Goal: Task Accomplishment & Management: Use online tool/utility

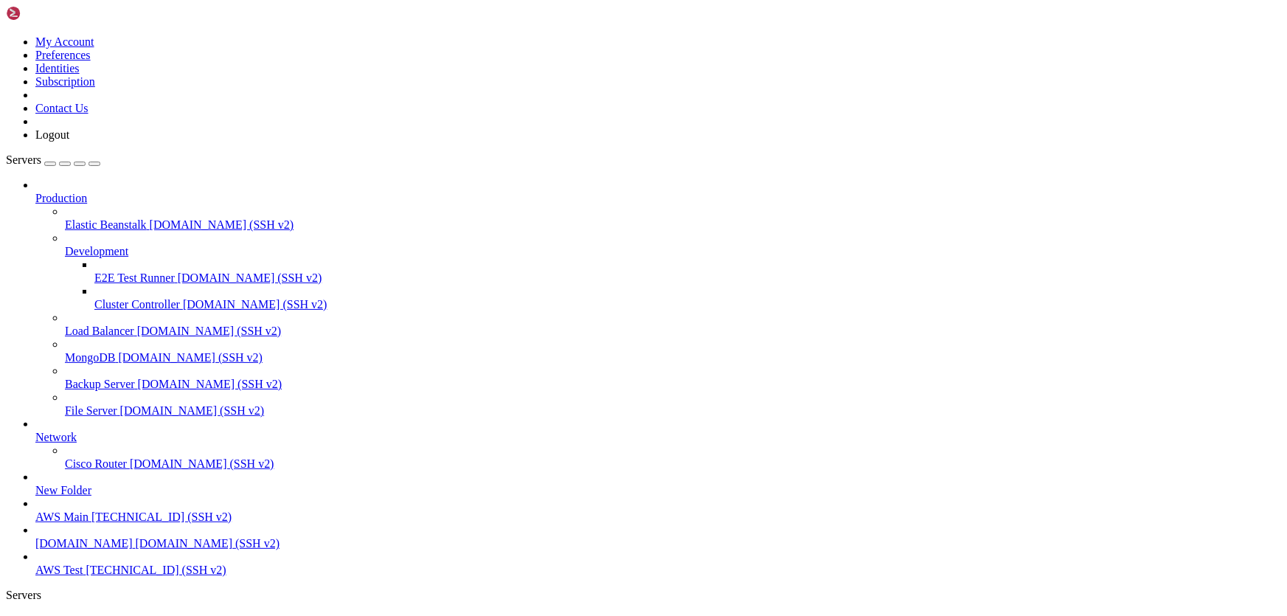
scroll to position [17906, 0]
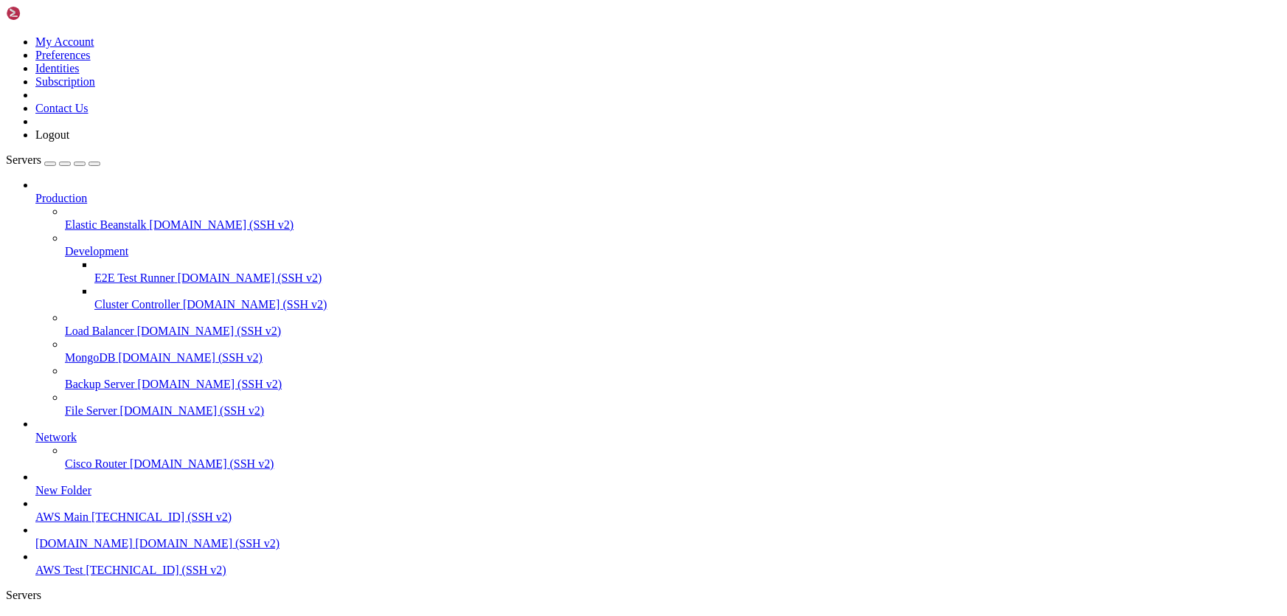
drag, startPoint x: 694, startPoint y: 1409, endPoint x: 670, endPoint y: 1398, distance: 26.4
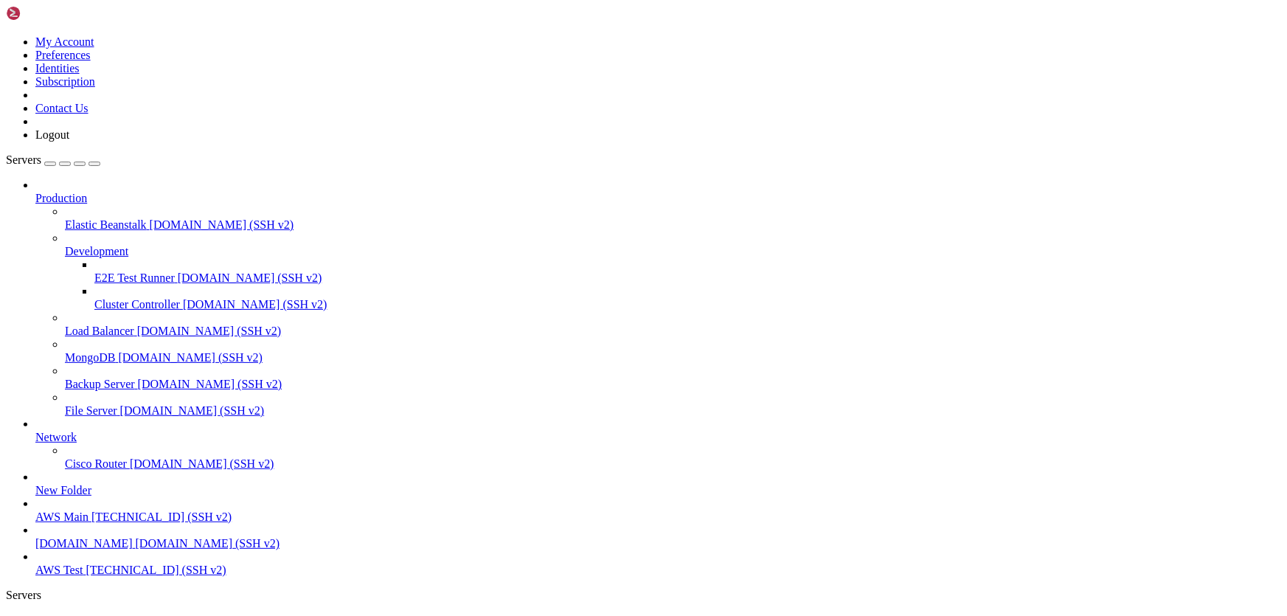
drag, startPoint x: 316, startPoint y: 1389, endPoint x: 460, endPoint y: 1387, distance: 144.6
drag, startPoint x: 375, startPoint y: 1315, endPoint x: 525, endPoint y: 1398, distance: 171.4
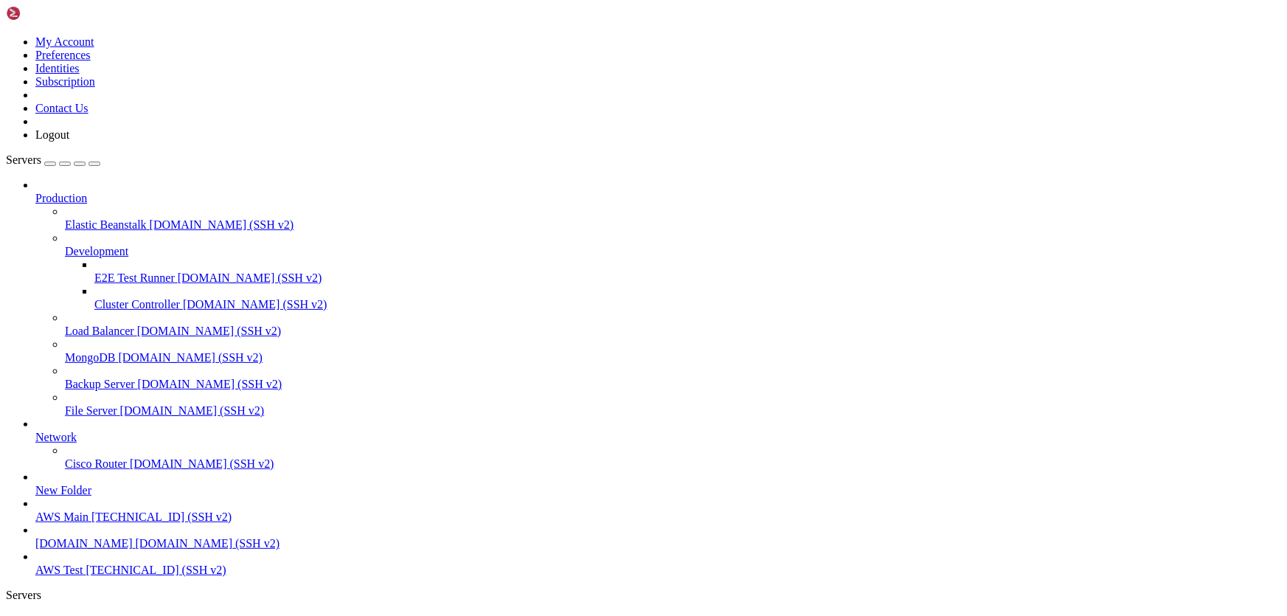
drag, startPoint x: 325, startPoint y: 1404, endPoint x: 230, endPoint y: 1359, distance: 104.6
drag, startPoint x: 318, startPoint y: 1387, endPoint x: 518, endPoint y: 1390, distance: 199.9
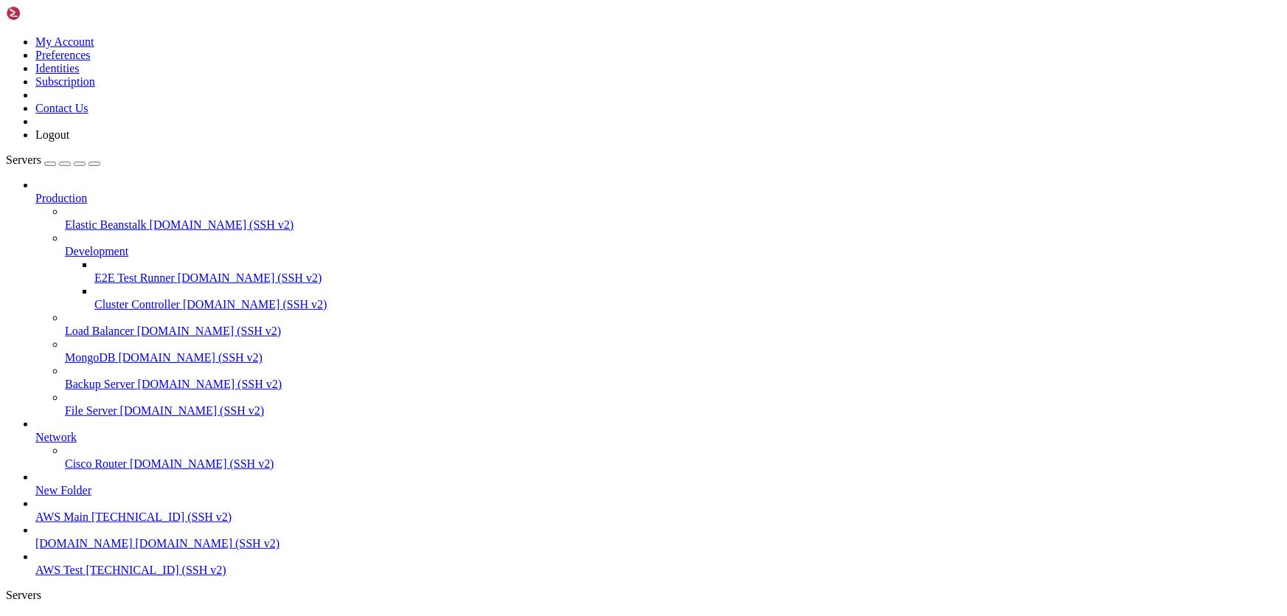
drag, startPoint x: 496, startPoint y: 1390, endPoint x: 459, endPoint y: 1415, distance: 45.2
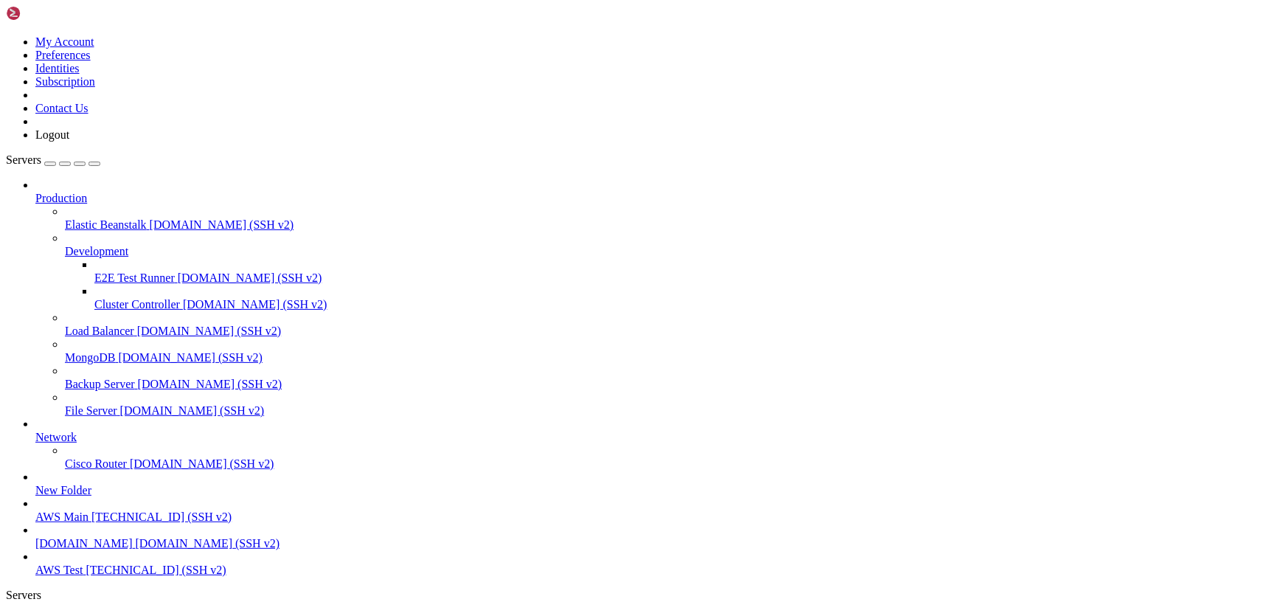
drag, startPoint x: 669, startPoint y: 1401, endPoint x: 526, endPoint y: 1365, distance: 147.8
drag, startPoint x: 318, startPoint y: 1388, endPoint x: 460, endPoint y: 1387, distance: 141.6
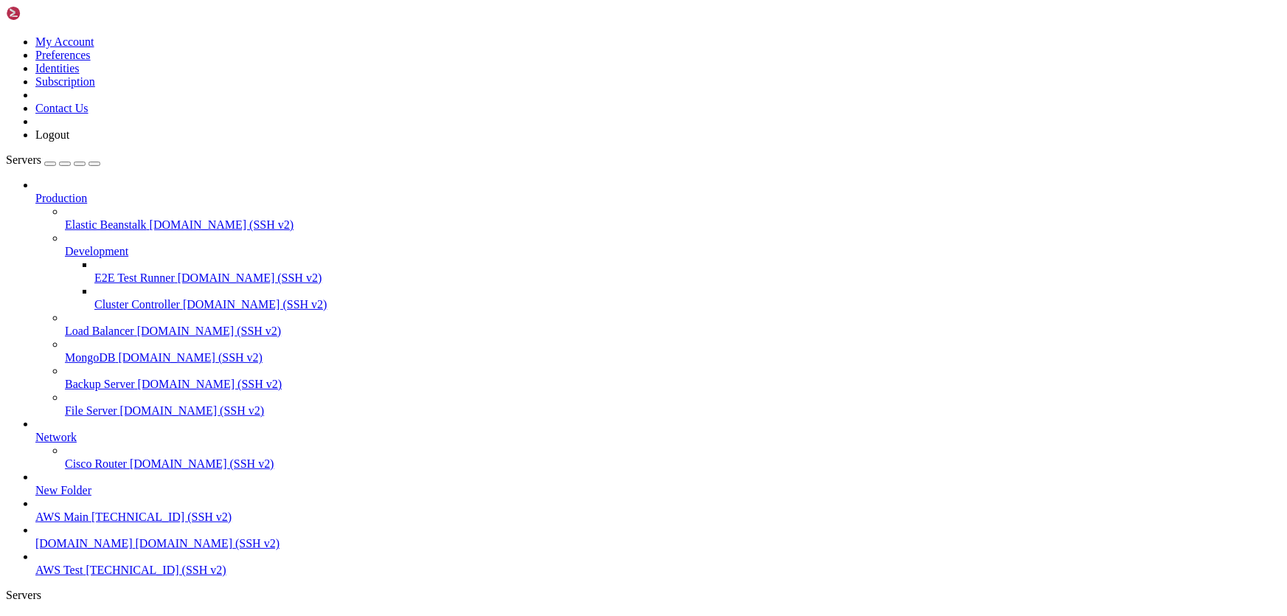
drag, startPoint x: 398, startPoint y: 1388, endPoint x: 417, endPoint y: 1412, distance: 30.9
drag, startPoint x: 448, startPoint y: 1410, endPoint x: 412, endPoint y: 1394, distance: 39.6
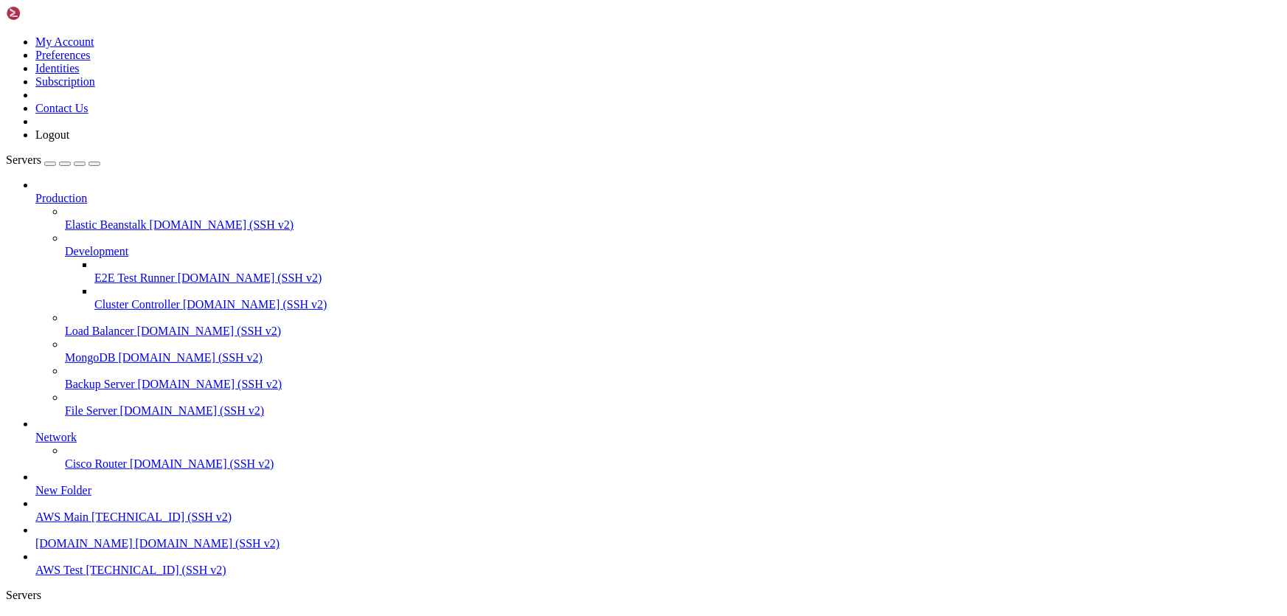
drag, startPoint x: 318, startPoint y: 1388, endPoint x: 496, endPoint y: 1392, distance: 178.5
drag, startPoint x: 424, startPoint y: 1387, endPoint x: 363, endPoint y: 1393, distance: 61.5
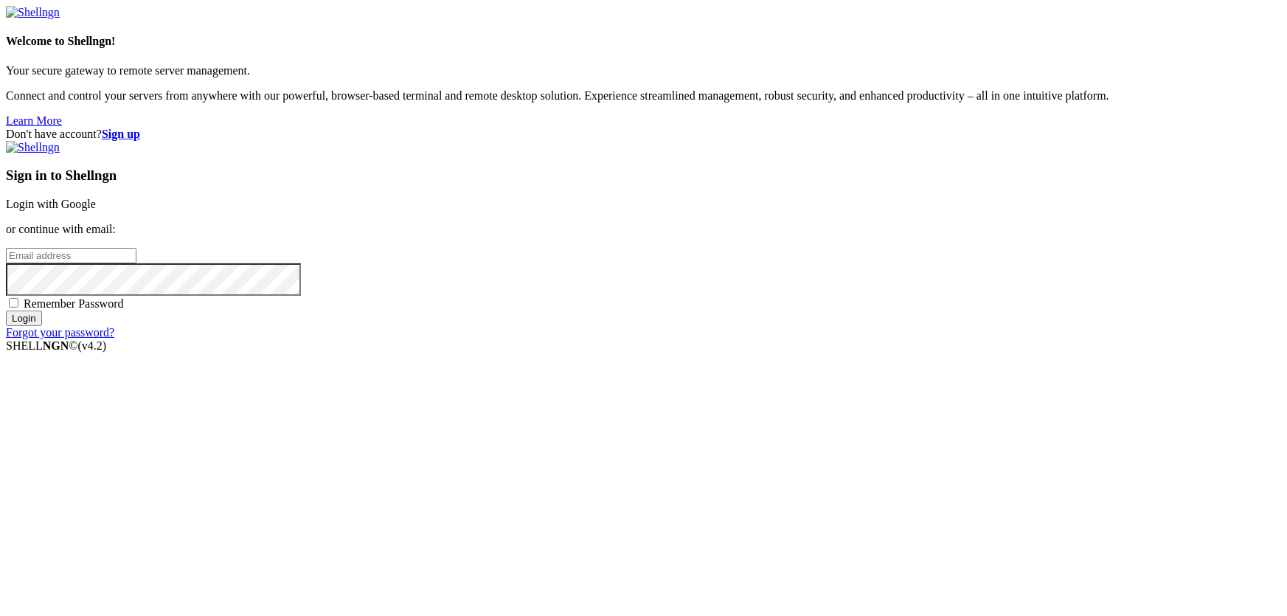
click at [96, 210] on link "Login with Google" at bounding box center [51, 204] width 90 height 13
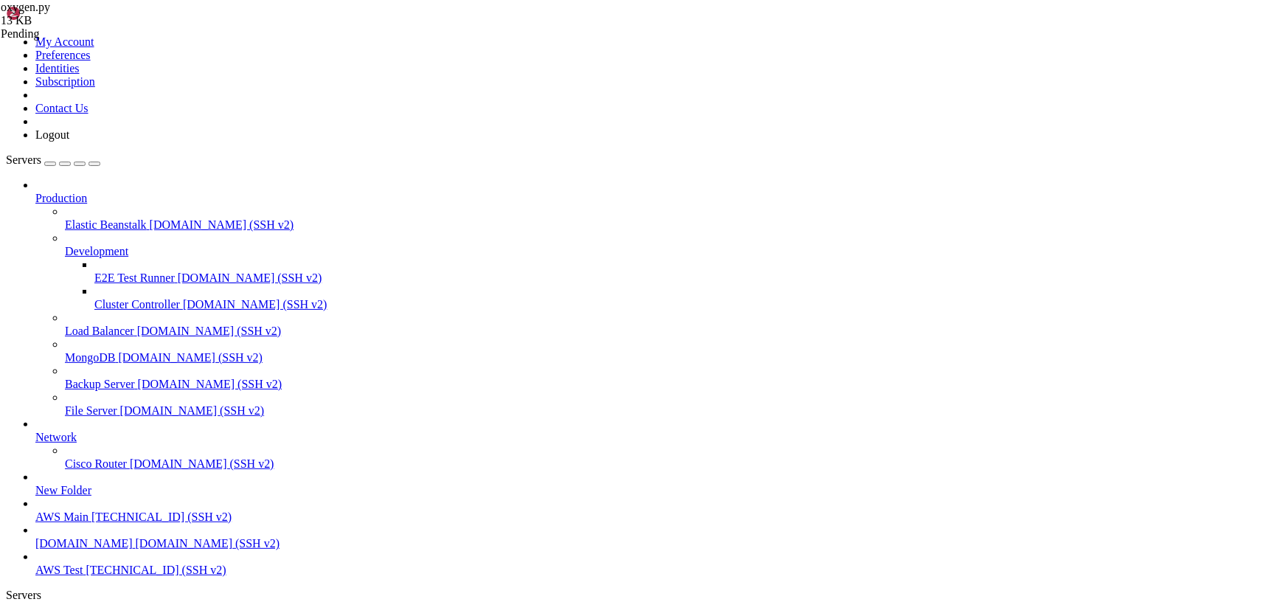
scroll to position [31486, 0]
type input "/home/ubuntu"
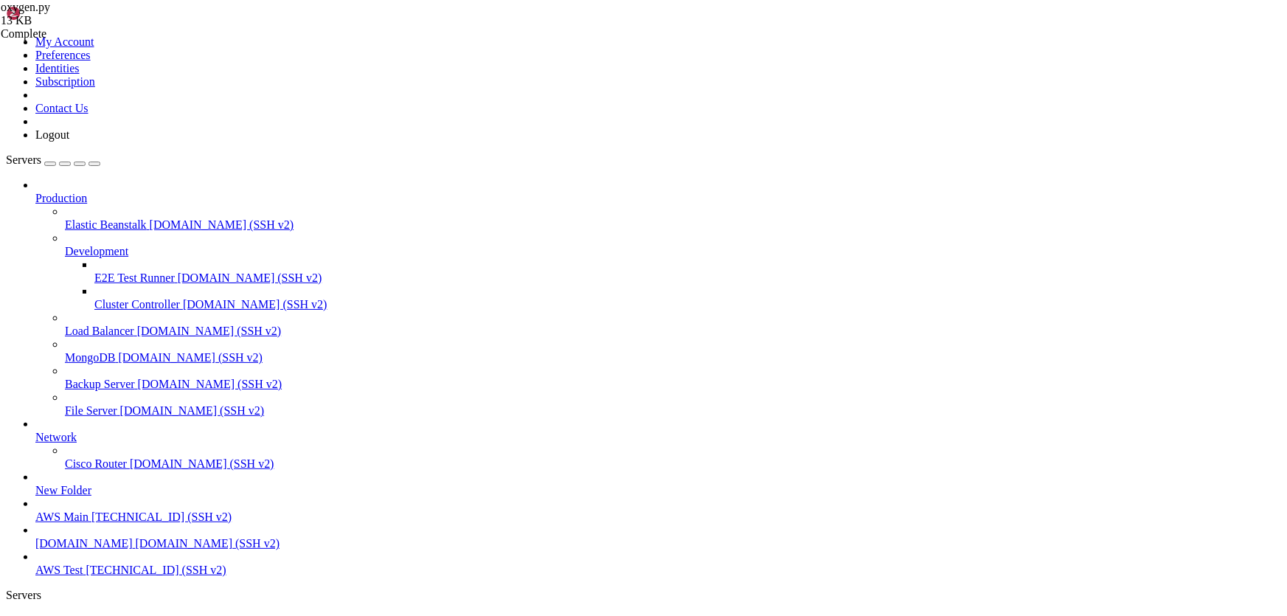
drag, startPoint x: 452, startPoint y: 284, endPoint x: 417, endPoint y: 285, distance: 34.7
drag, startPoint x: 554, startPoint y: 280, endPoint x: 353, endPoint y: 280, distance: 200.6
type textarea "xpath = "//div[@class='farm_btn_wrap']""
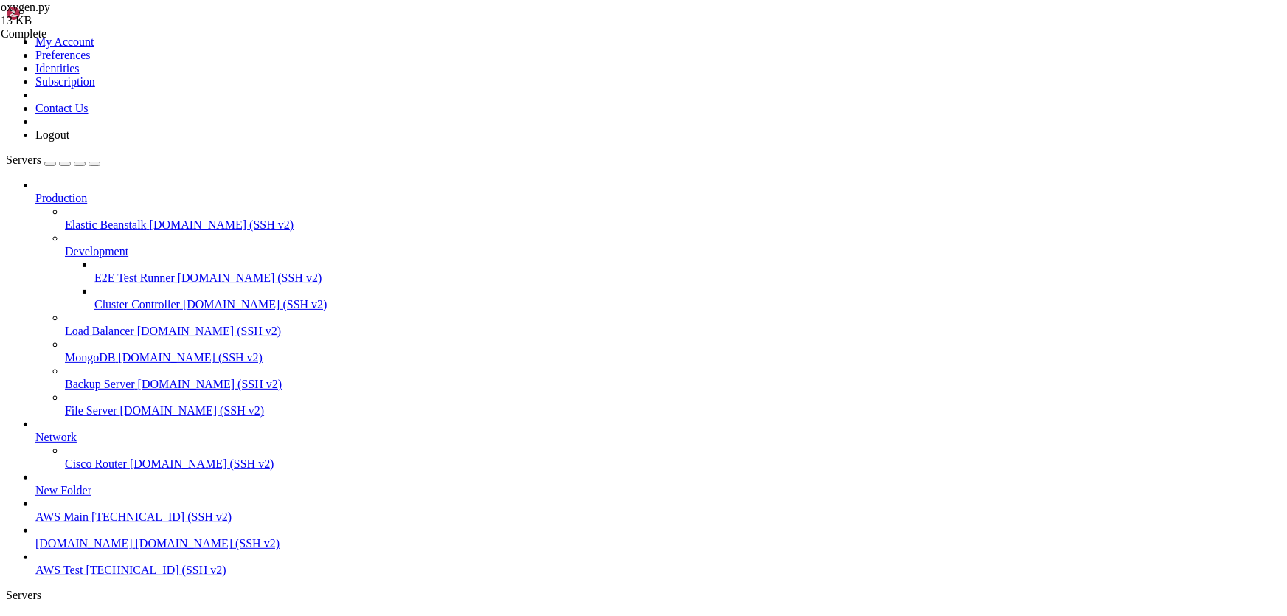
click at [83, 614] on span "AWS Test" at bounding box center [58, 620] width 47 height 13
drag, startPoint x: 408, startPoint y: 1410, endPoint x: 481, endPoint y: 1419, distance: 73.6
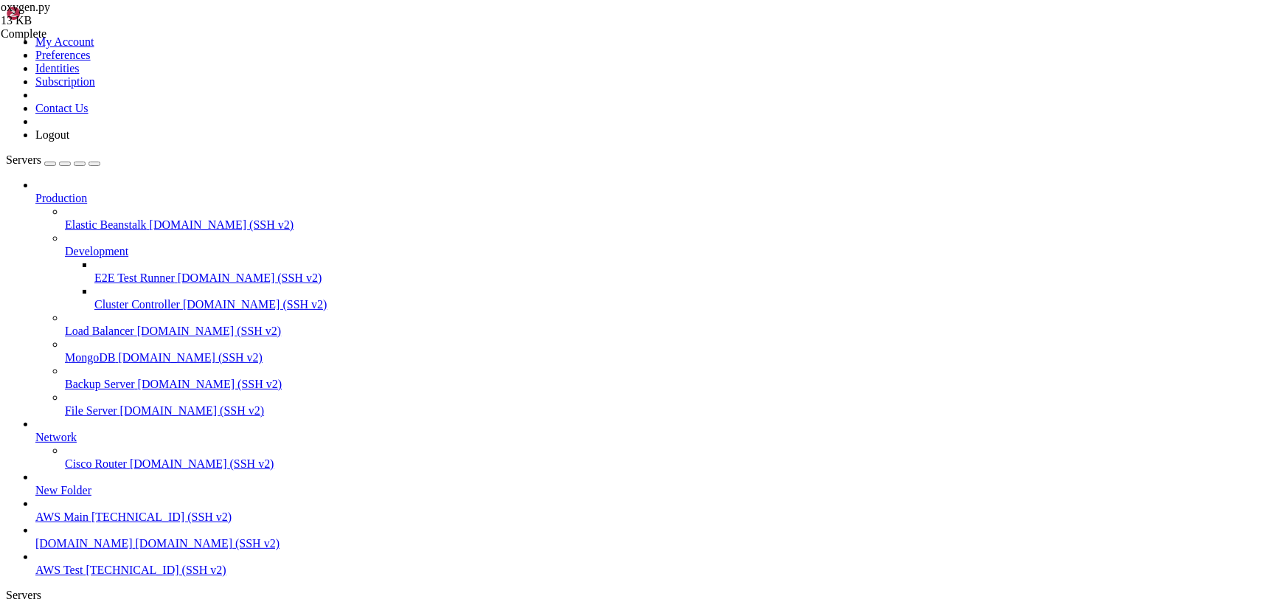
scroll to position [35385, 0]
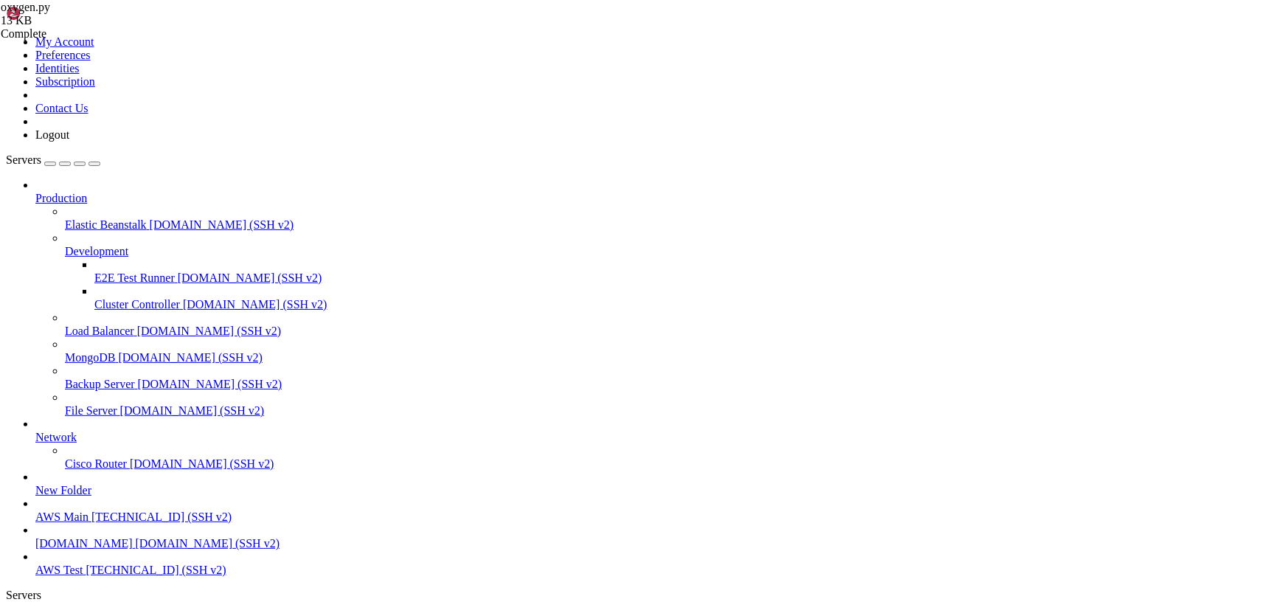
type input "/home/ubuntu/HotWalletBot/games"
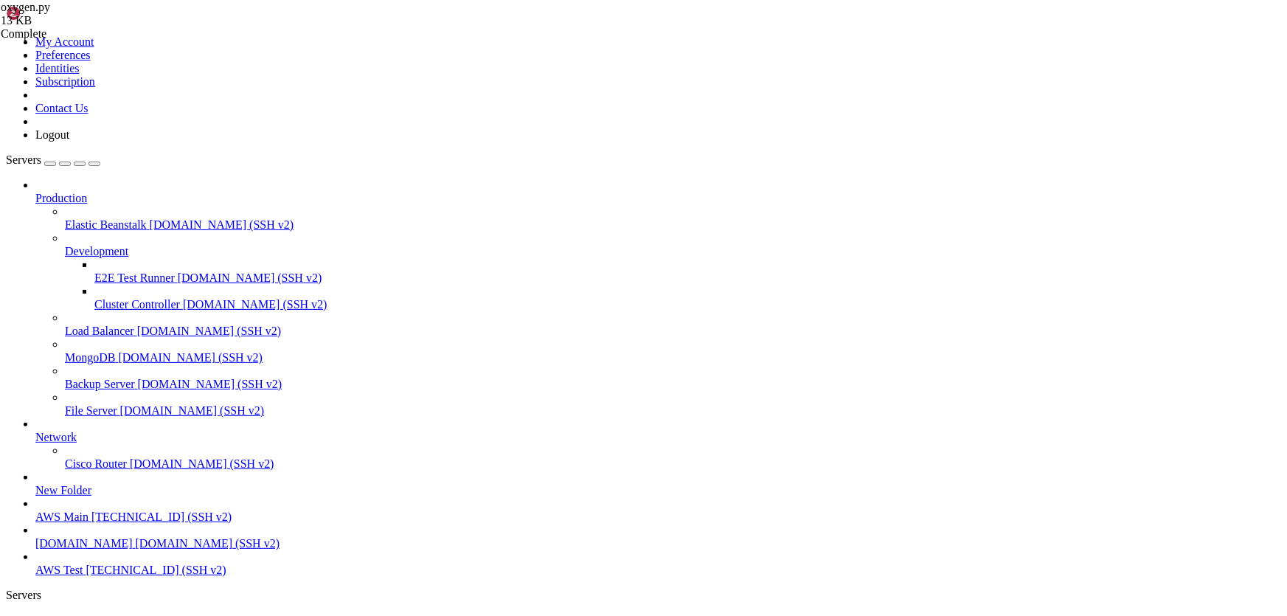
drag, startPoint x: 735, startPoint y: 446, endPoint x: 380, endPoint y: 444, distance: 354.8
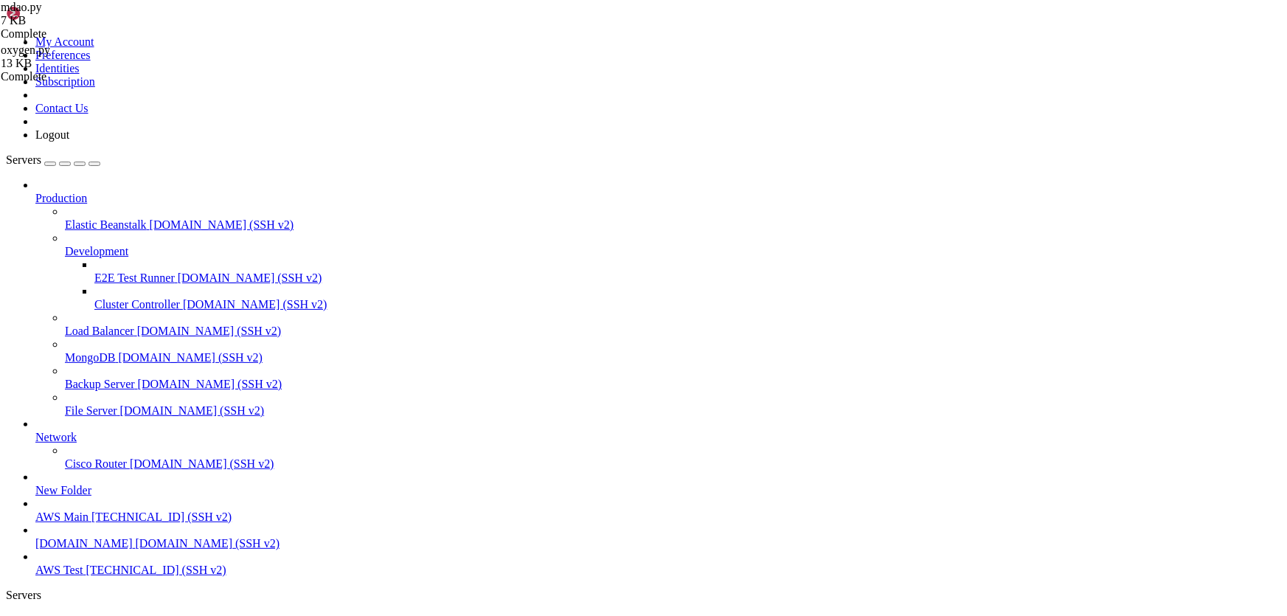
drag, startPoint x: 693, startPoint y: 431, endPoint x: 556, endPoint y: 448, distance: 137.5
drag, startPoint x: 734, startPoint y: 448, endPoint x: 381, endPoint y: 442, distance: 353.4
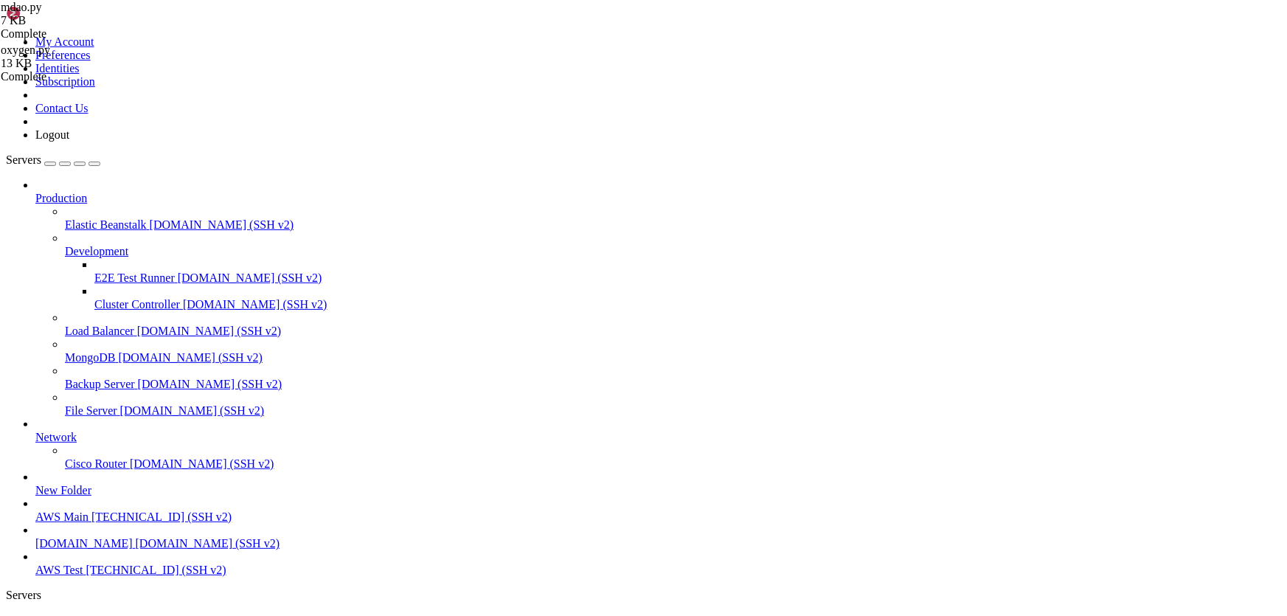
paste textarea
type textarea "self.start_app_menu_item = "//a[.//span[contains(@class,'peer-title')][normaliz…"
drag, startPoint x: 867, startPoint y: 446, endPoint x: 383, endPoint y: 446, distance: 484.6
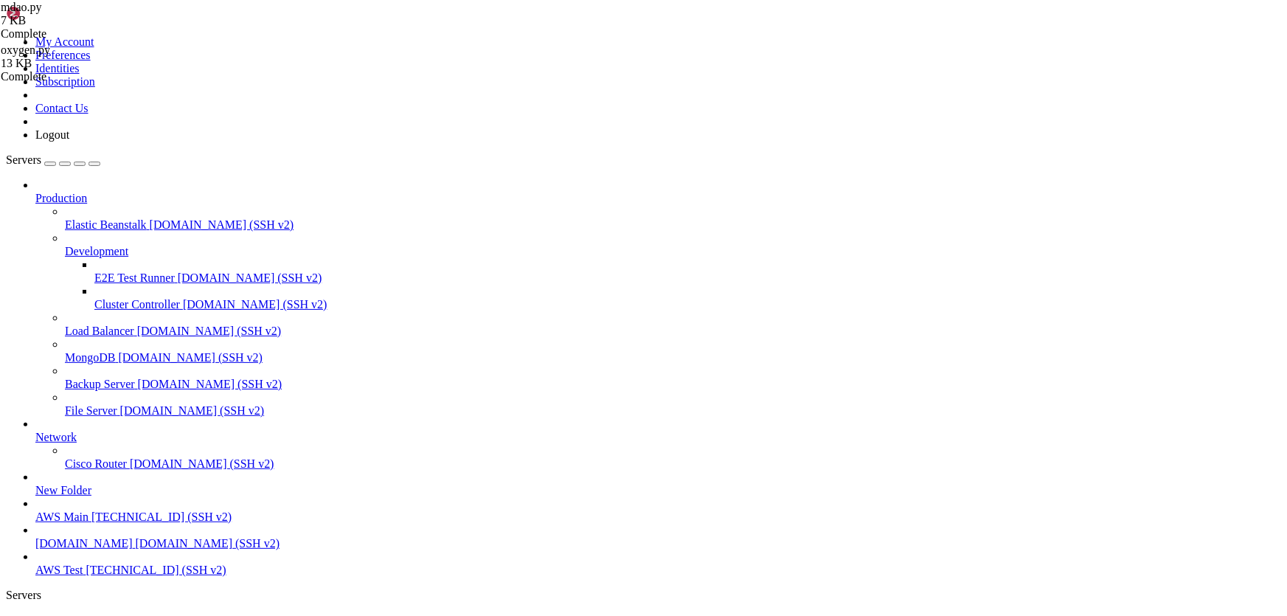
click at [83, 614] on span "AWS Test" at bounding box center [58, 620] width 47 height 13
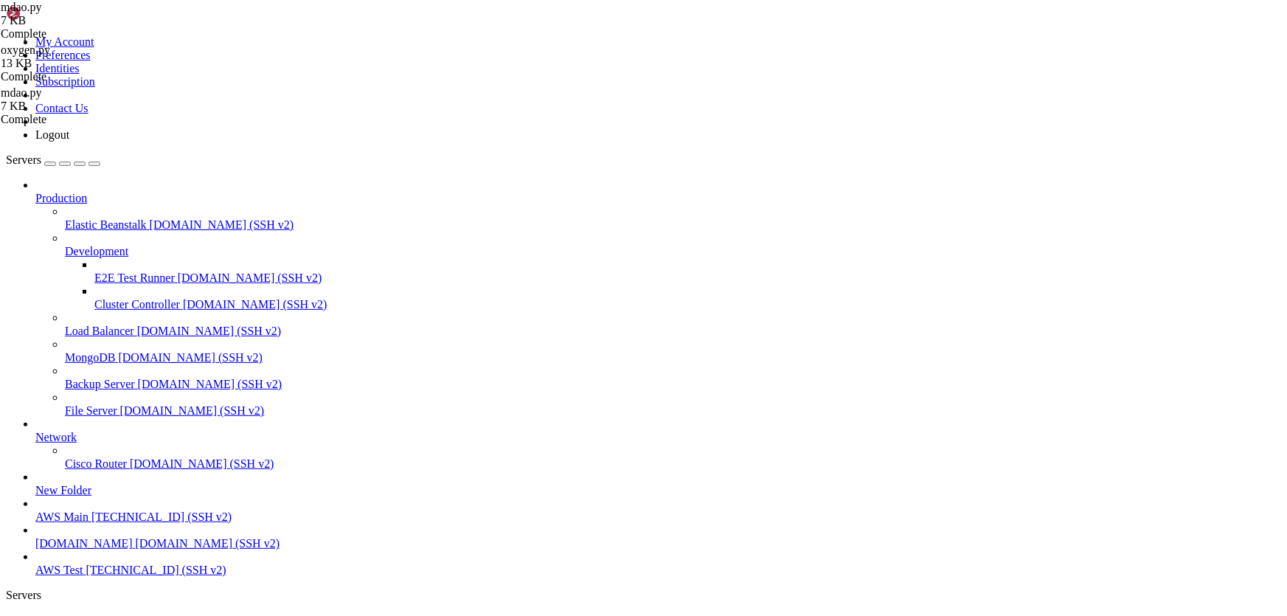
scroll to position [37630, 0]
drag, startPoint x: 315, startPoint y: 1389, endPoint x: 459, endPoint y: 1388, distance: 143.8
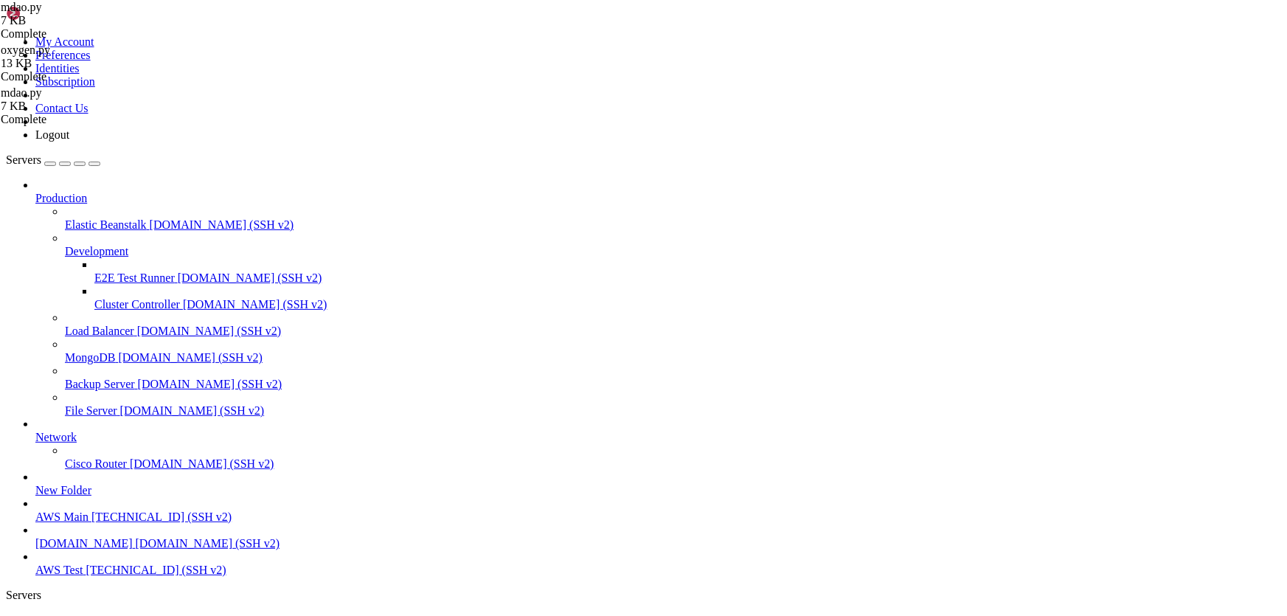
drag, startPoint x: 424, startPoint y: 1387, endPoint x: 429, endPoint y: 1419, distance: 32.9
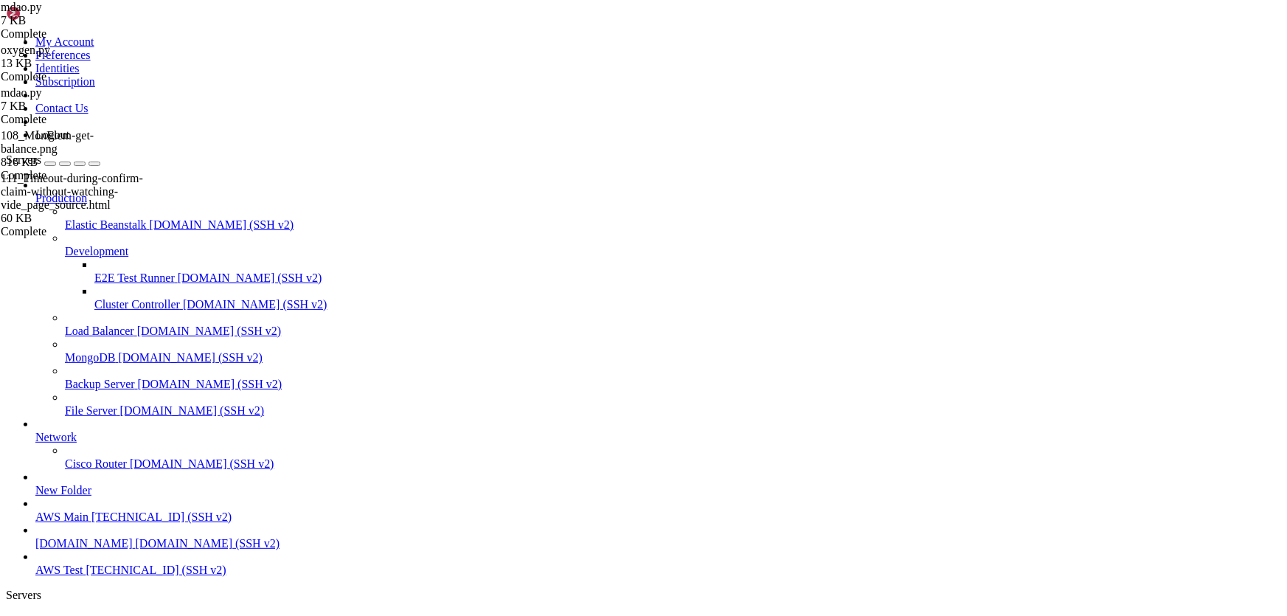
drag, startPoint x: 207, startPoint y: 123, endPoint x: 427, endPoint y: 150, distance: 222.1
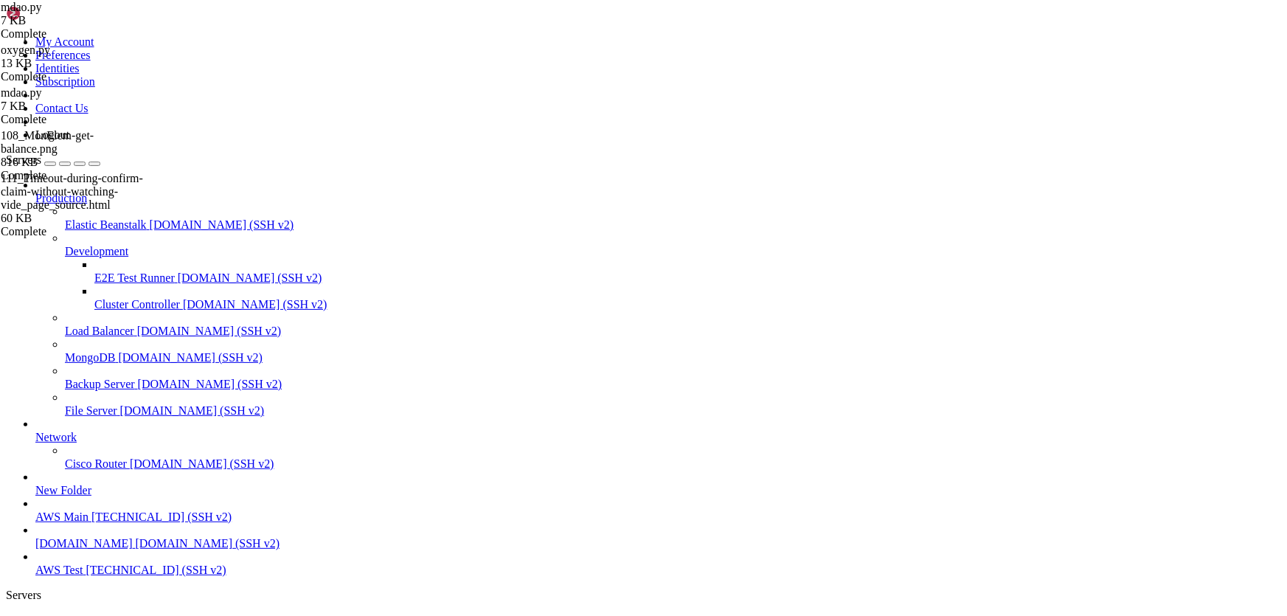
click at [83, 614] on span "AWS Test" at bounding box center [58, 620] width 47 height 13
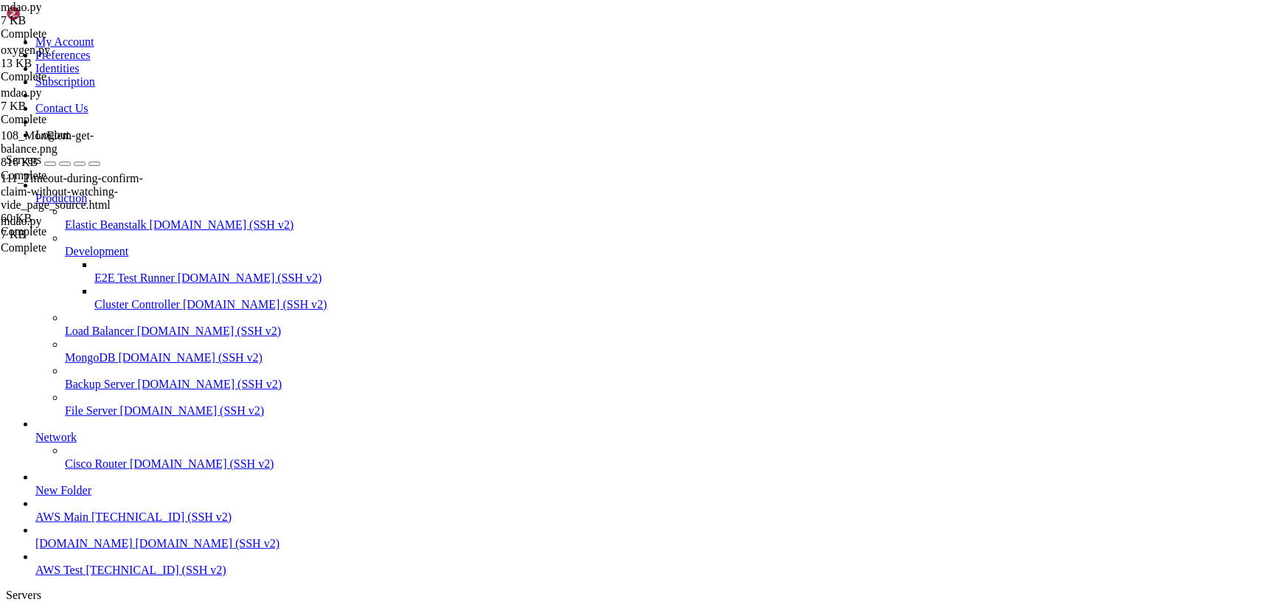
drag, startPoint x: 350, startPoint y: 1405, endPoint x: 556, endPoint y: 1419, distance: 206.3
drag, startPoint x: 447, startPoint y: 1251, endPoint x: 316, endPoint y: 1248, distance: 130.6
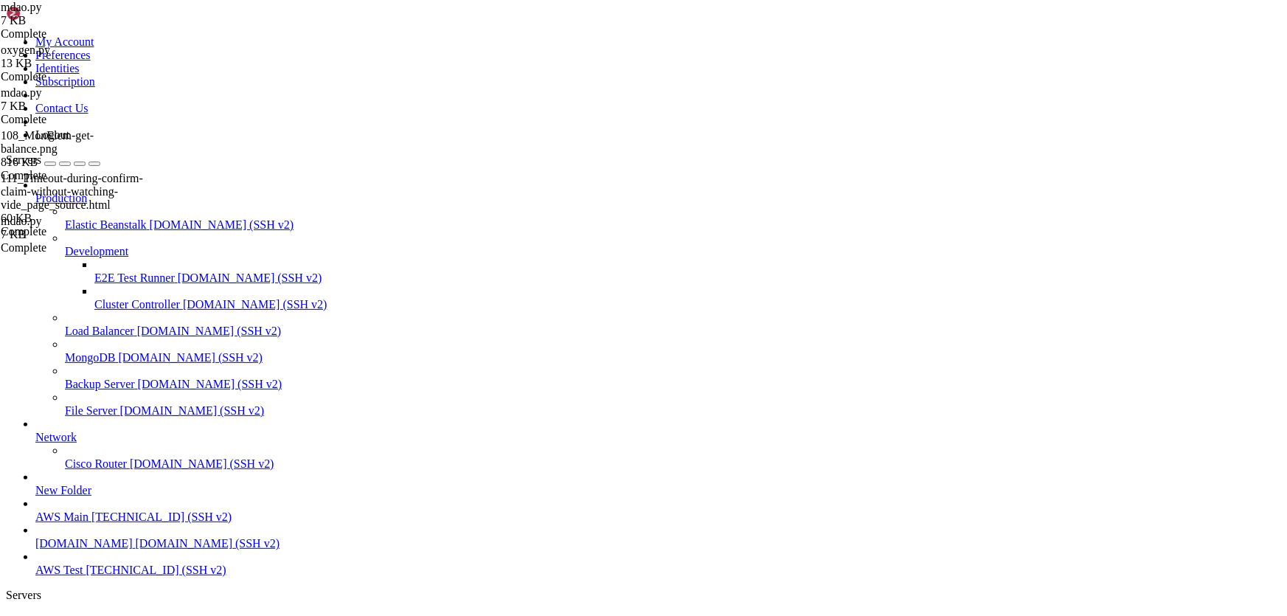
copy x-row "//span[text()='Play']"
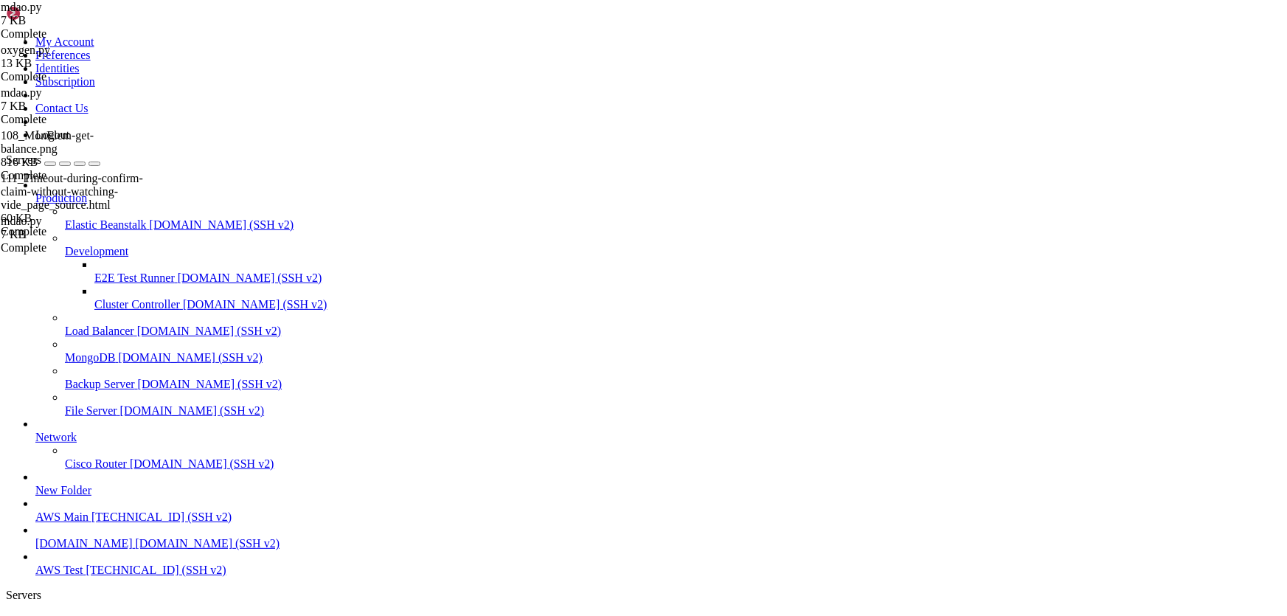
click at [83, 614] on span "AWS Test" at bounding box center [58, 620] width 47 height 13
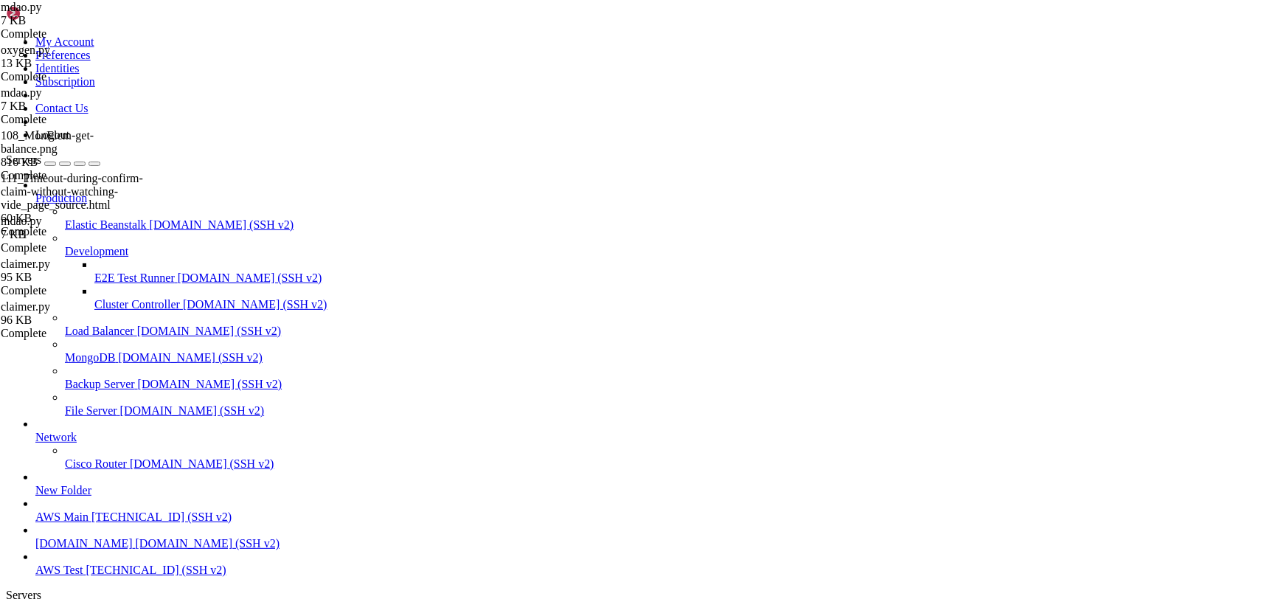
scroll to position [46784, 0]
drag, startPoint x: 316, startPoint y: 1389, endPoint x: 446, endPoint y: 1385, distance: 129.9
drag, startPoint x: 425, startPoint y: 1390, endPoint x: 437, endPoint y: 1411, distance: 24.4
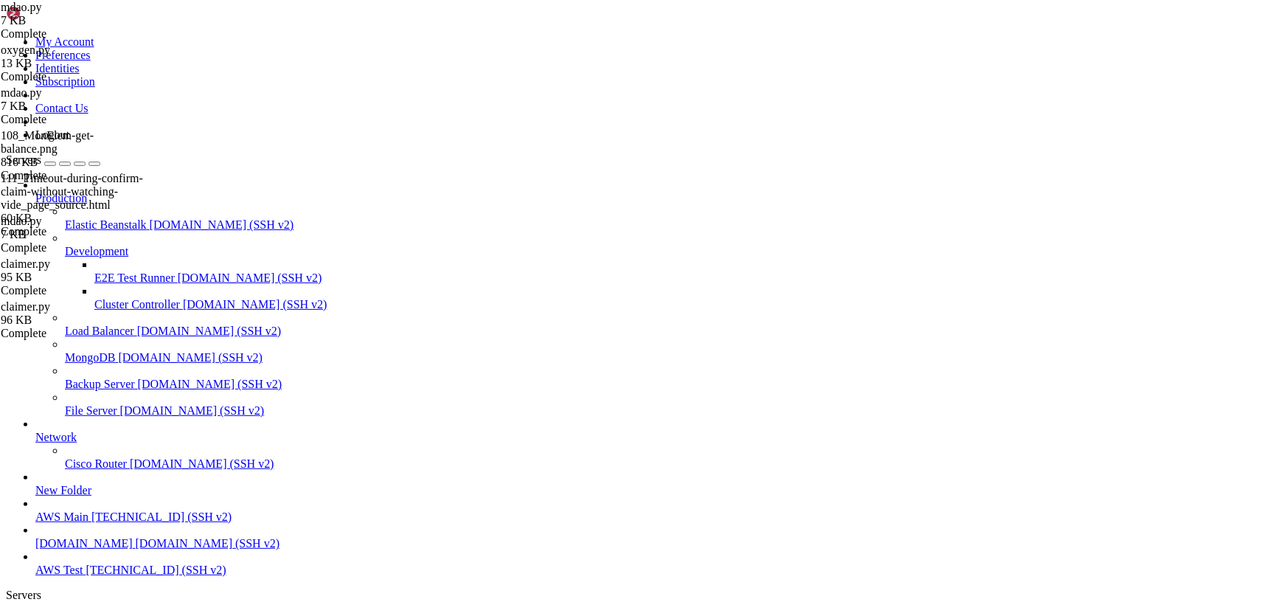
scroll to position [49630, 0]
drag, startPoint x: 620, startPoint y: 1275, endPoint x: 547, endPoint y: 1232, distance: 84.6
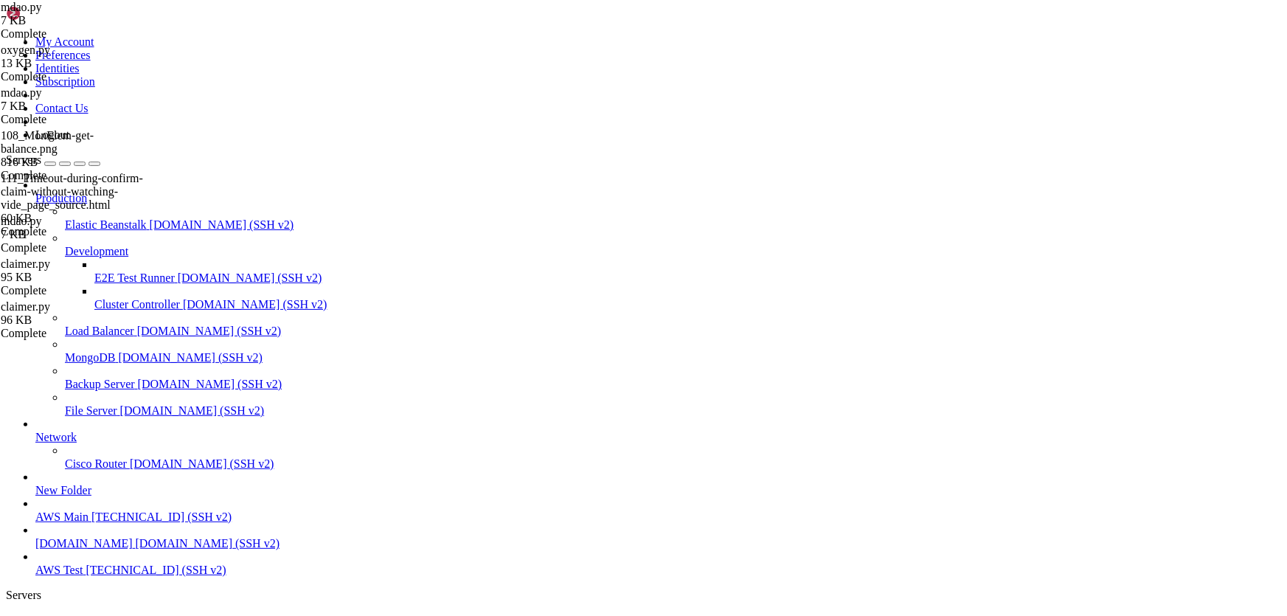
scroll to position [50557, 0]
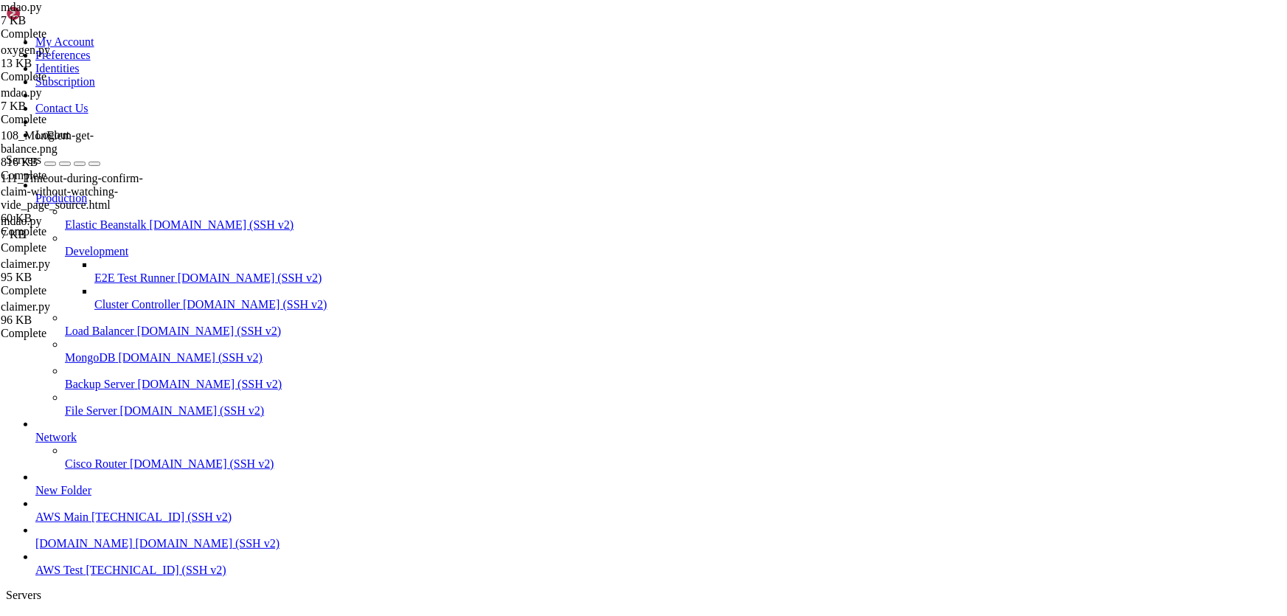
type input "/home/ubuntu/HotWalletBot/screenshots/CryptoRank:Phil"
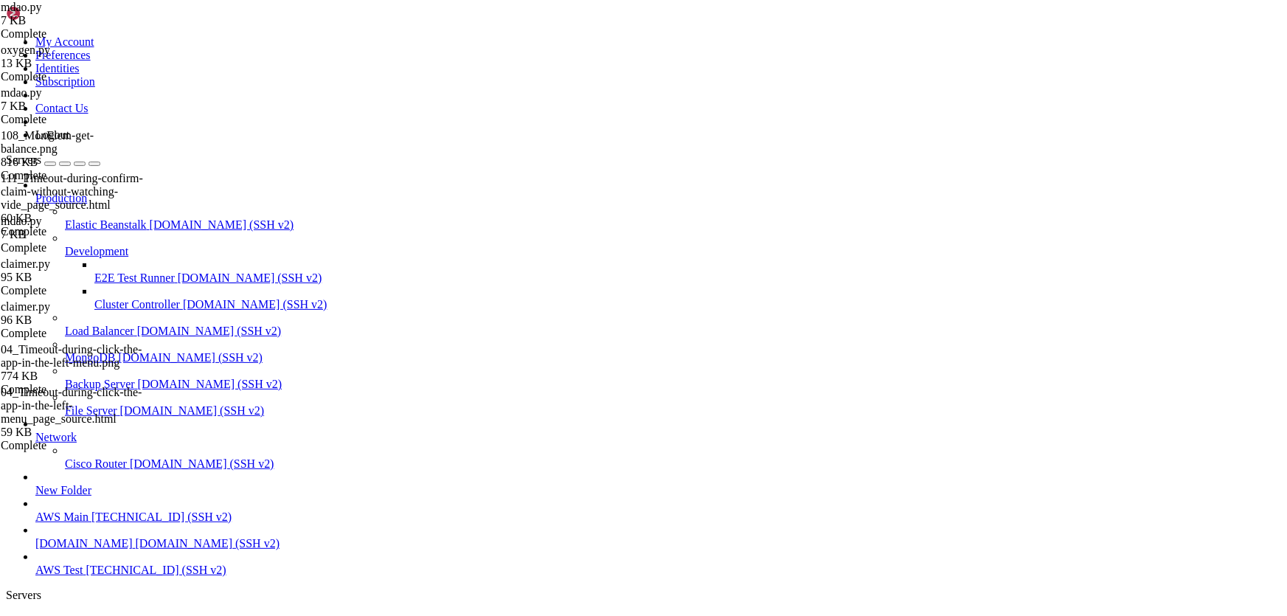
scroll to position [51085, 0]
click at [83, 614] on span "AWS Test" at bounding box center [58, 620] width 47 height 13
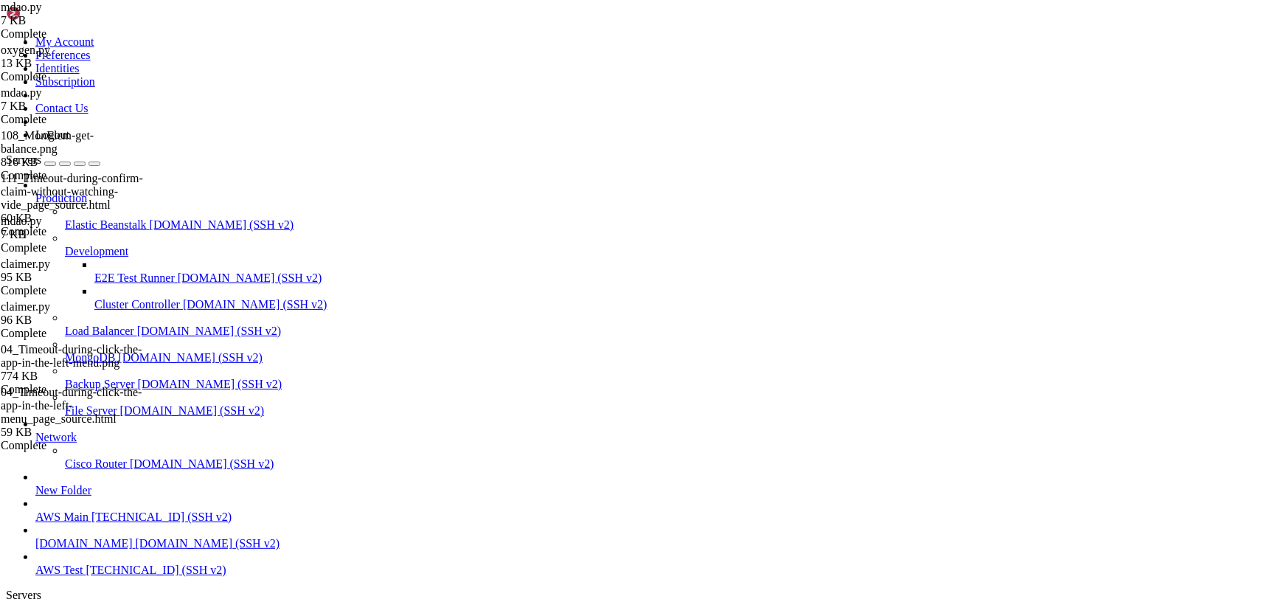
drag, startPoint x: 356, startPoint y: 1346, endPoint x: 343, endPoint y: 1366, distance: 23.5
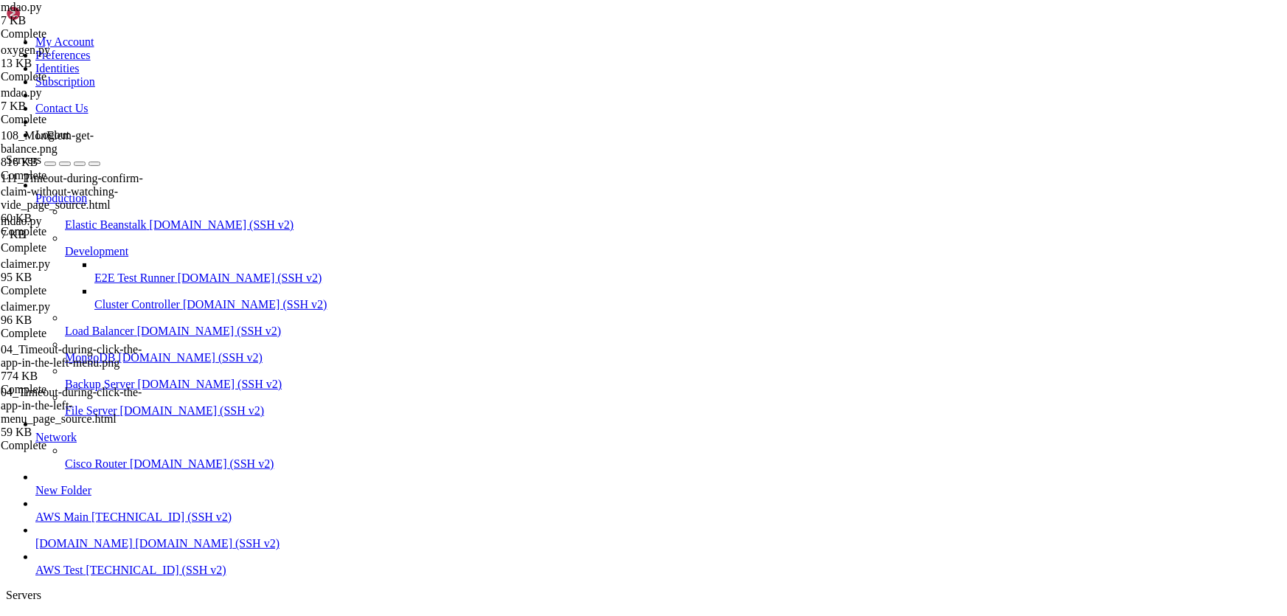
scroll to position [53153, 0]
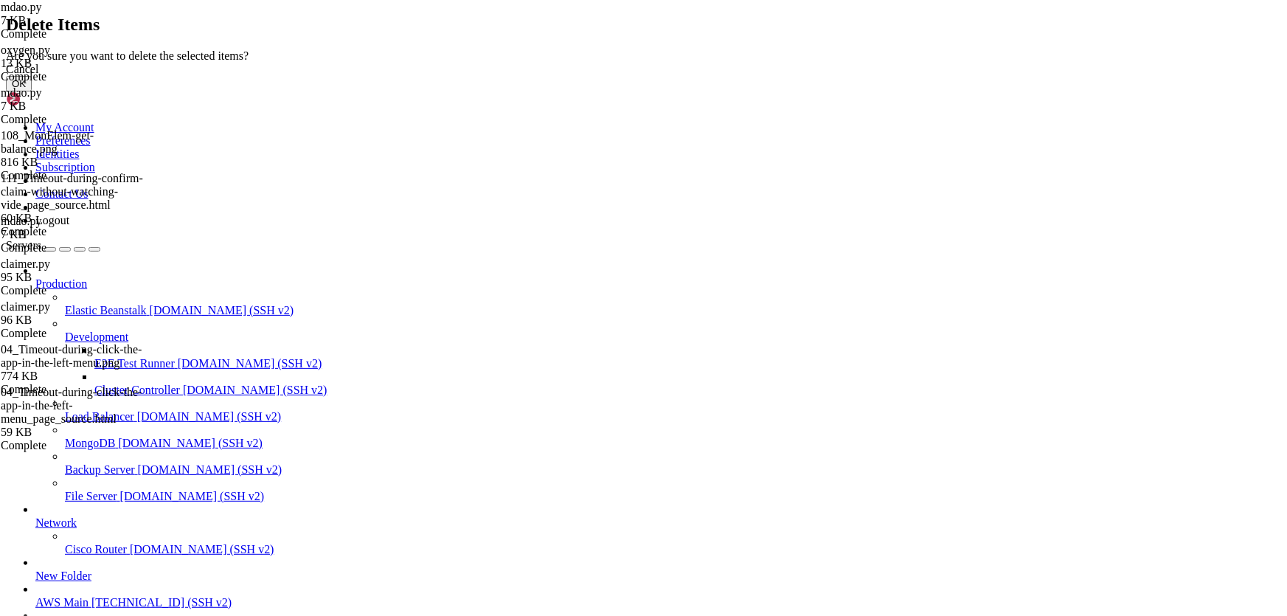
scroll to position [53179, 0]
click at [32, 91] on button "OK" at bounding box center [19, 83] width 26 height 15
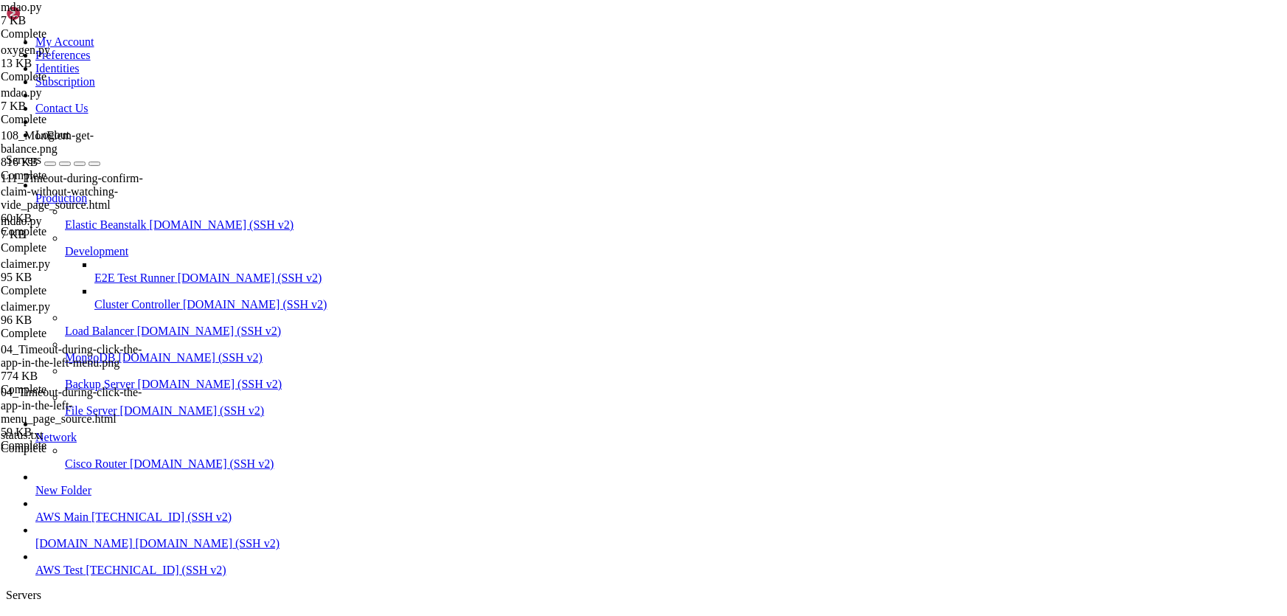
scroll to position [0, 0]
click at [83, 614] on span "AWS Test" at bounding box center [58, 620] width 47 height 13
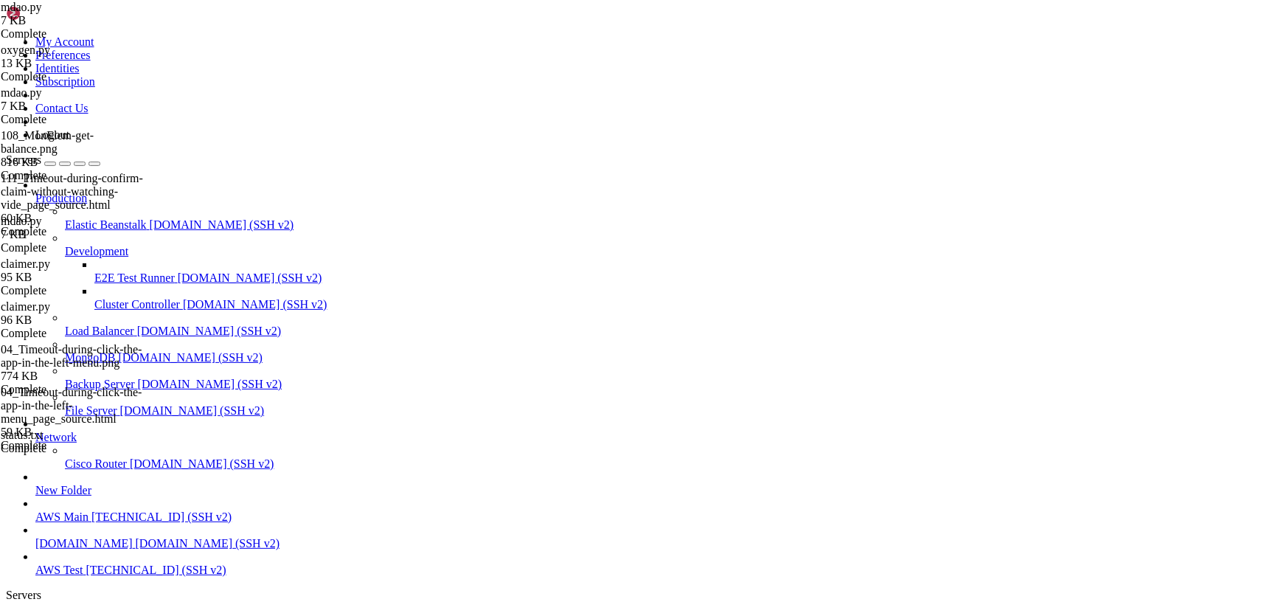
type input "/home/ubuntu/HotWalletBot/games"
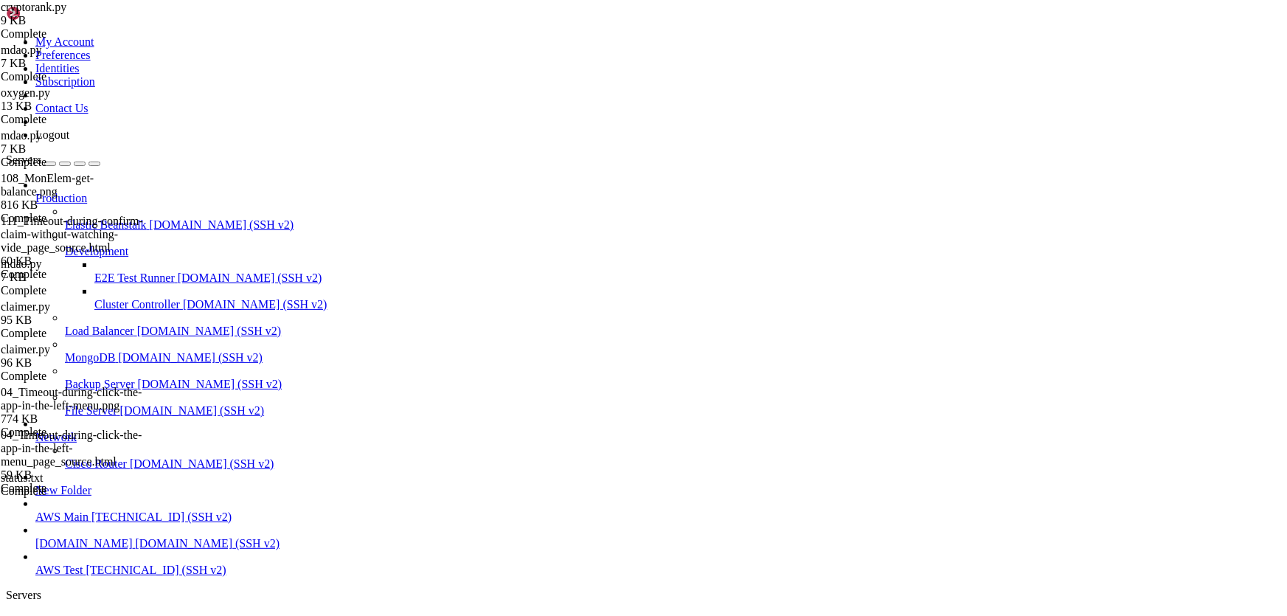
drag, startPoint x: 797, startPoint y: 462, endPoint x: 378, endPoint y: 465, distance: 419.0
type textarea "self.start_app_menu_item = "//a[.//span[contains(@class, 'peer-title') and norm…"
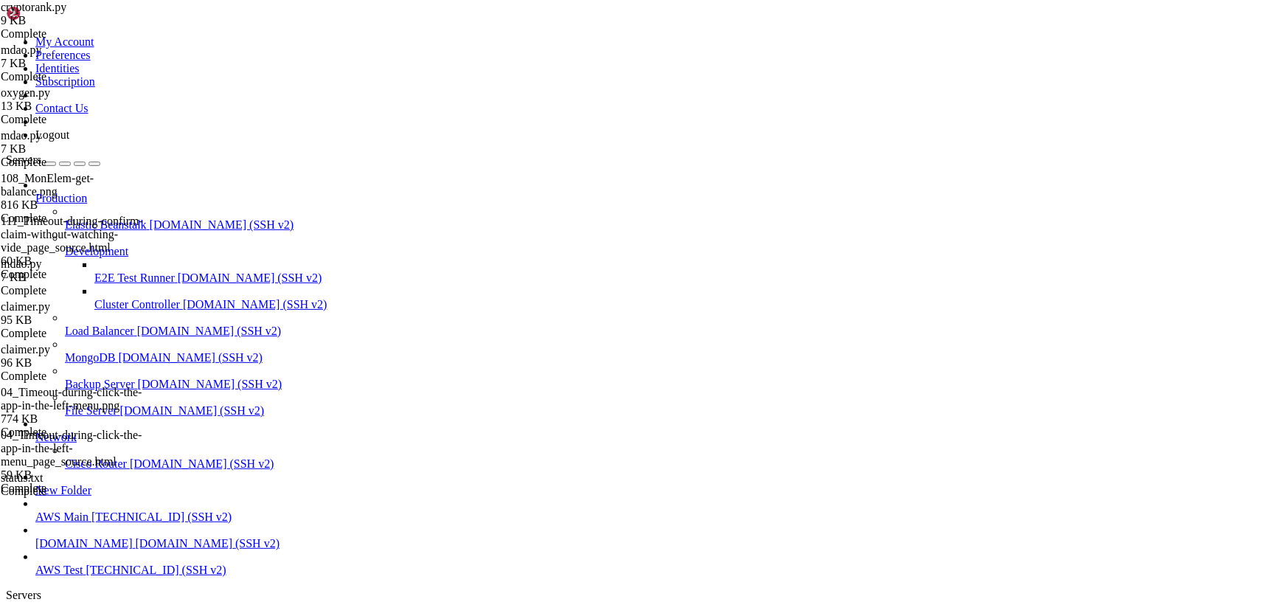
click at [83, 614] on span "AWS Test" at bounding box center [58, 620] width 47 height 13
drag, startPoint x: 923, startPoint y: 1321, endPoint x: 810, endPoint y: 1210, distance: 159.1
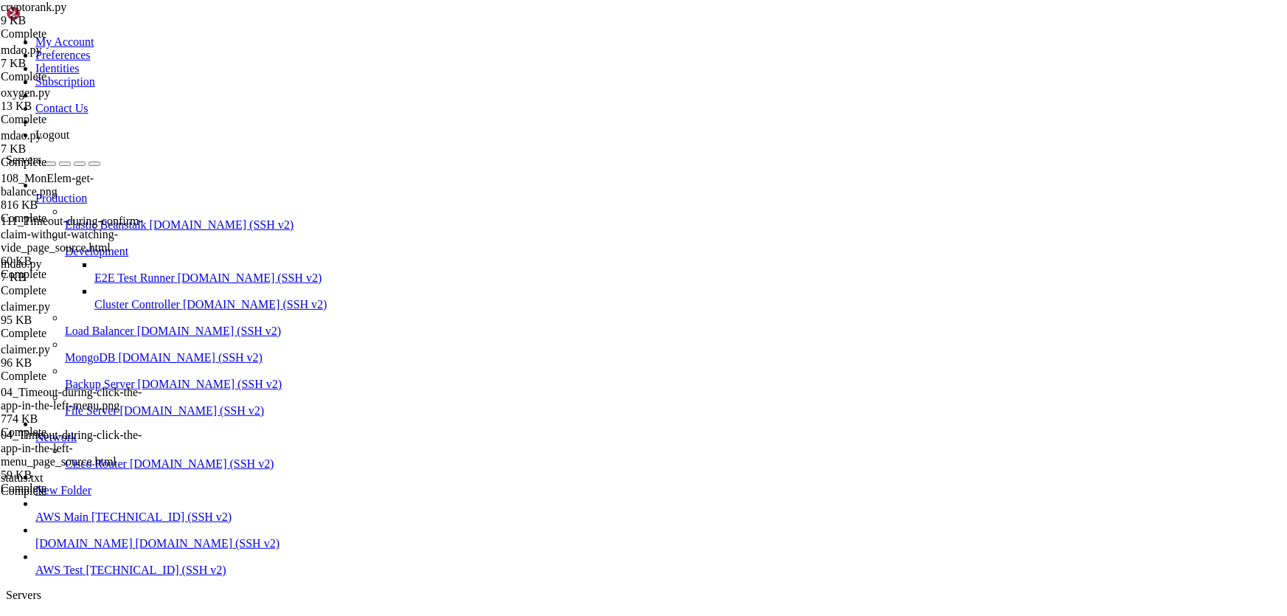
drag, startPoint x: 1008, startPoint y: 1160, endPoint x: 708, endPoint y: 989, distance: 344.9
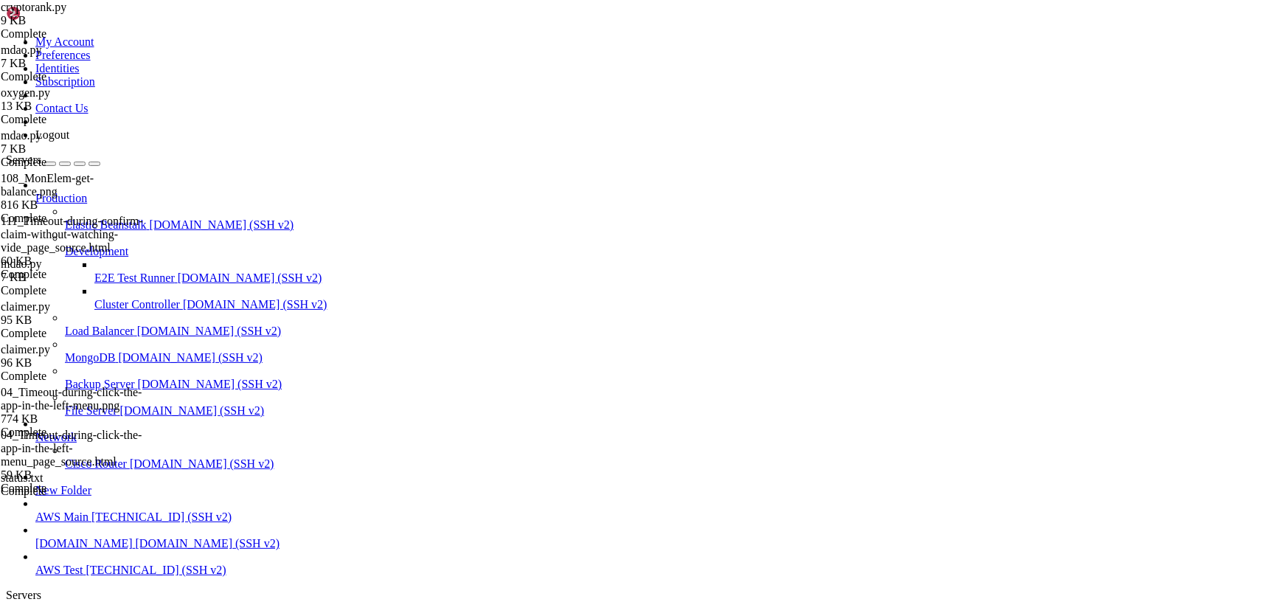
scroll to position [59486, 0]
drag, startPoint x: 973, startPoint y: 1165, endPoint x: 591, endPoint y: 1027, distance: 406.5
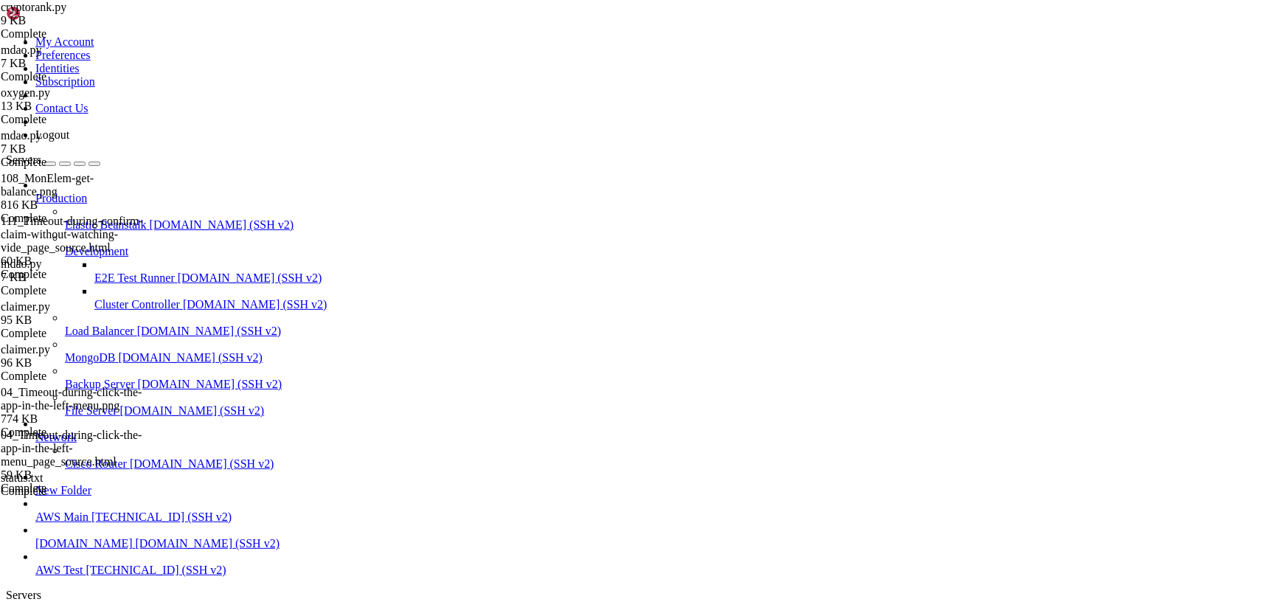
drag, startPoint x: 567, startPoint y: 1390, endPoint x: 474, endPoint y: 1353, distance: 100.9
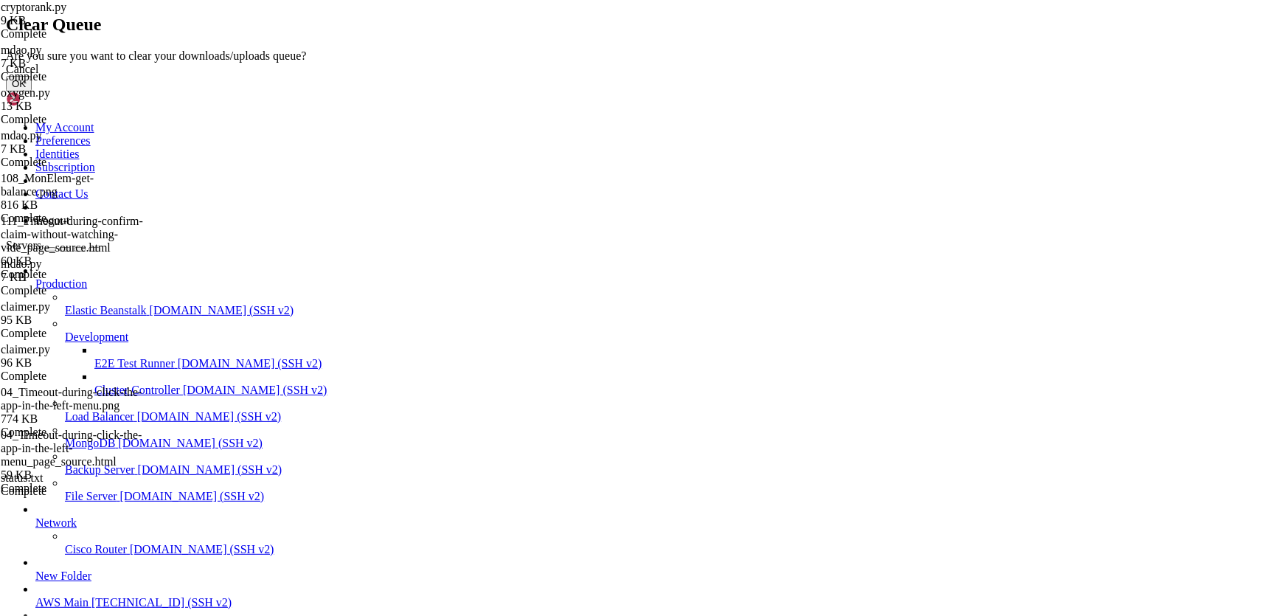
click at [32, 91] on button "OK" at bounding box center [19, 83] width 26 height 15
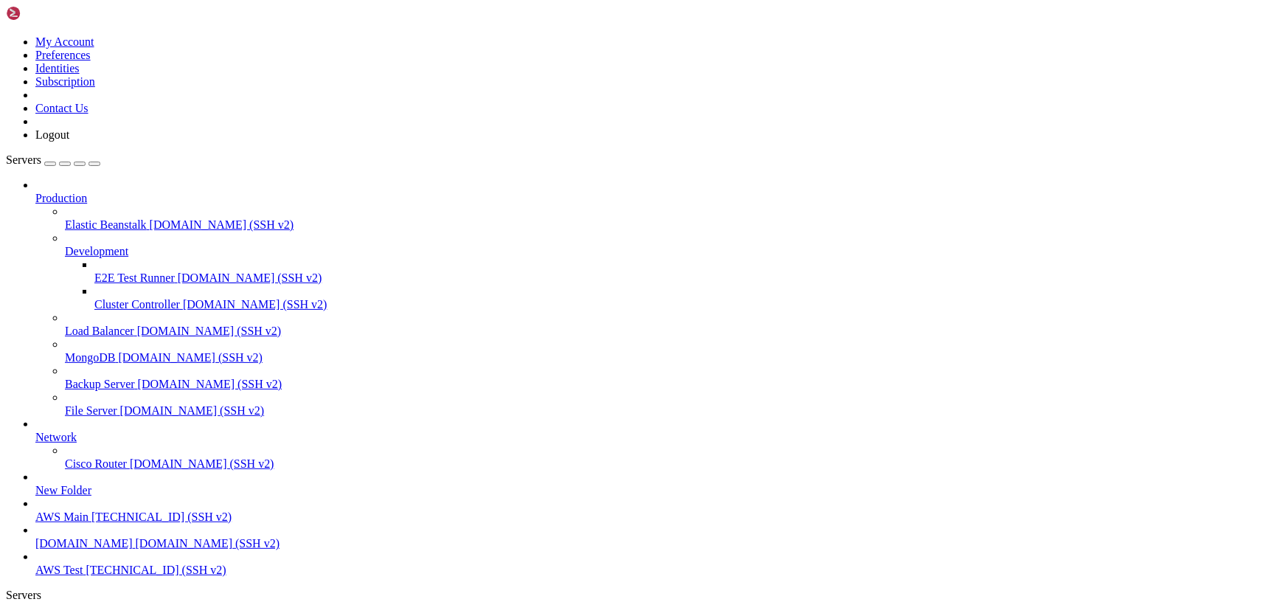
scroll to position [61317, 0]
drag, startPoint x: 199, startPoint y: 119, endPoint x: 356, endPoint y: 111, distance: 156.6
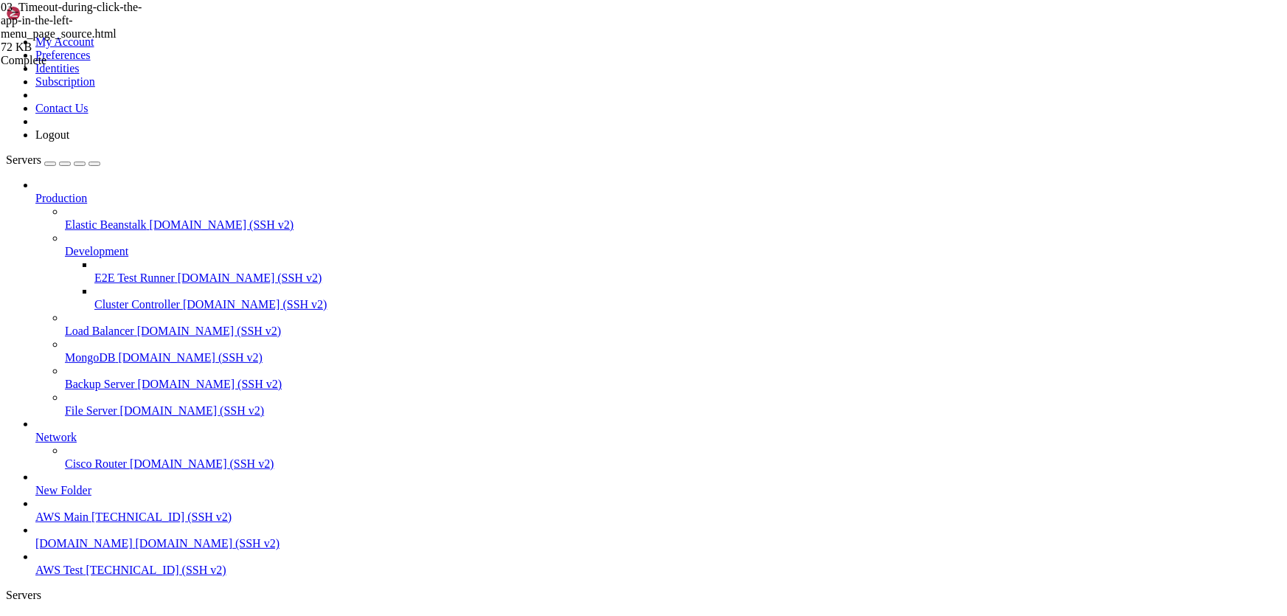
scroll to position [61391, 0]
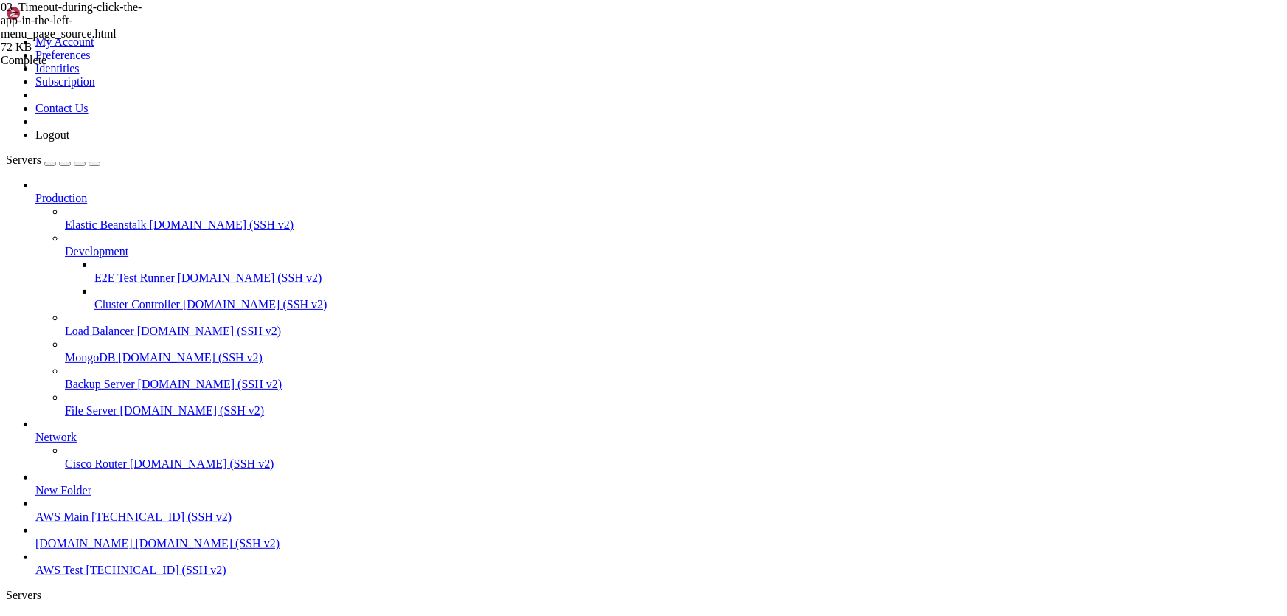
scroll to position [61417, 0]
type input "/home/ubuntu/HotWalletBot/games"
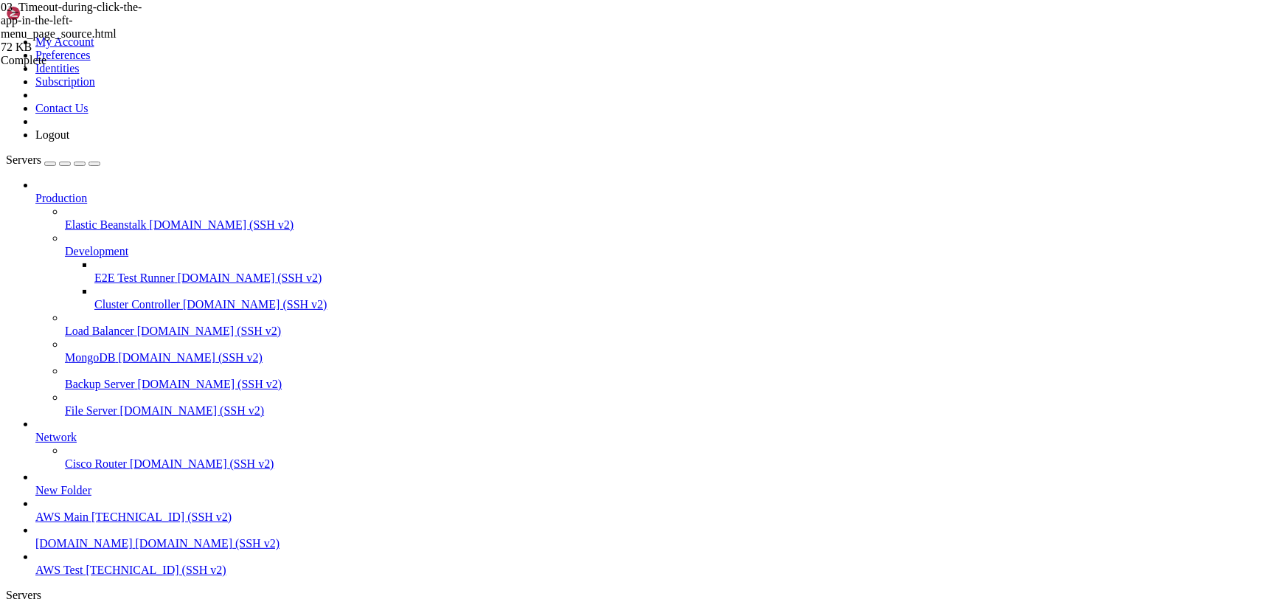
drag, startPoint x: 797, startPoint y: 463, endPoint x: 376, endPoint y: 465, distance: 420.4
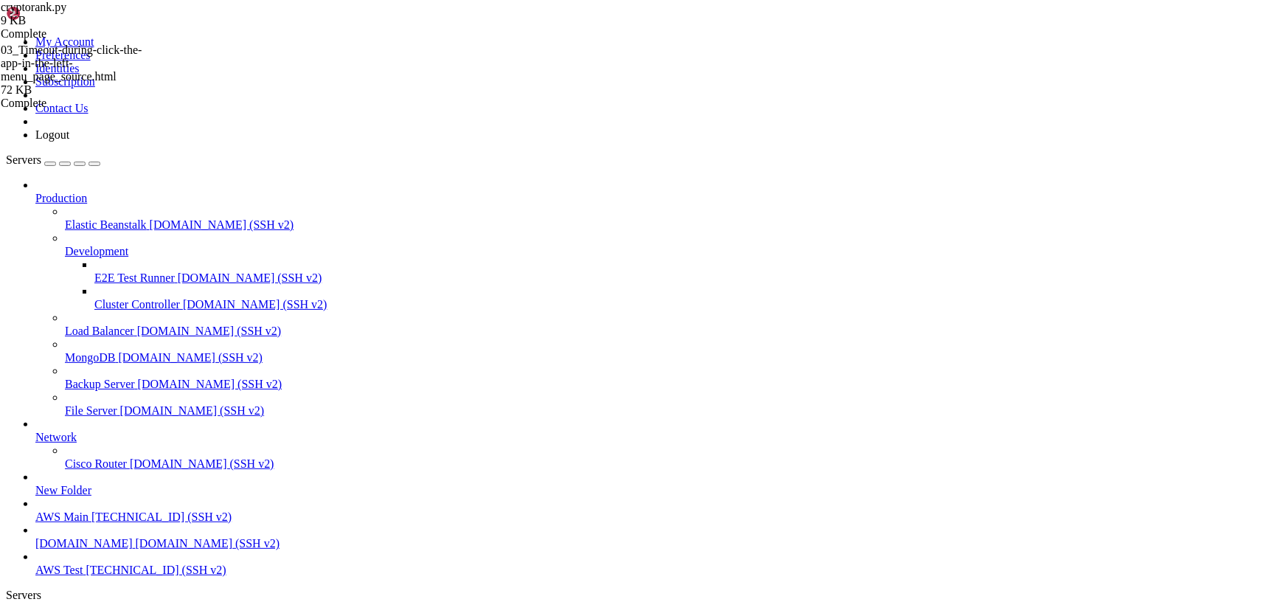
paste textarea
type textarea "self.start_app_menu_item = "//div[contains(@class,'chat-info-container')]//span…"
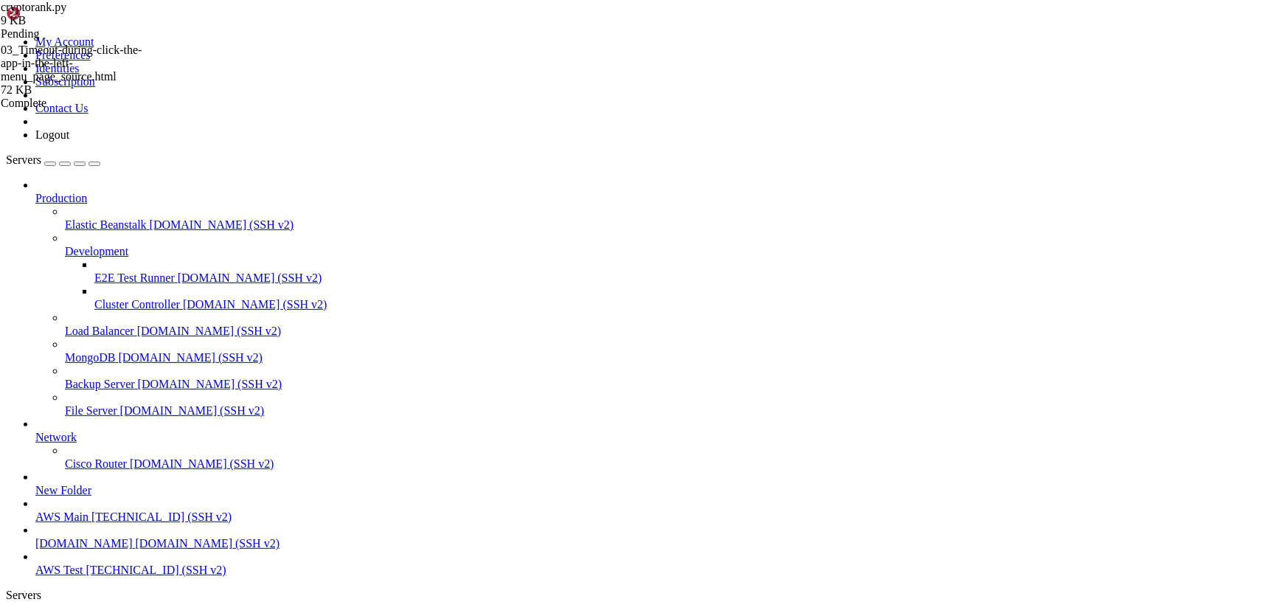
click at [83, 614] on span "AWS Test" at bounding box center [58, 620] width 47 height 13
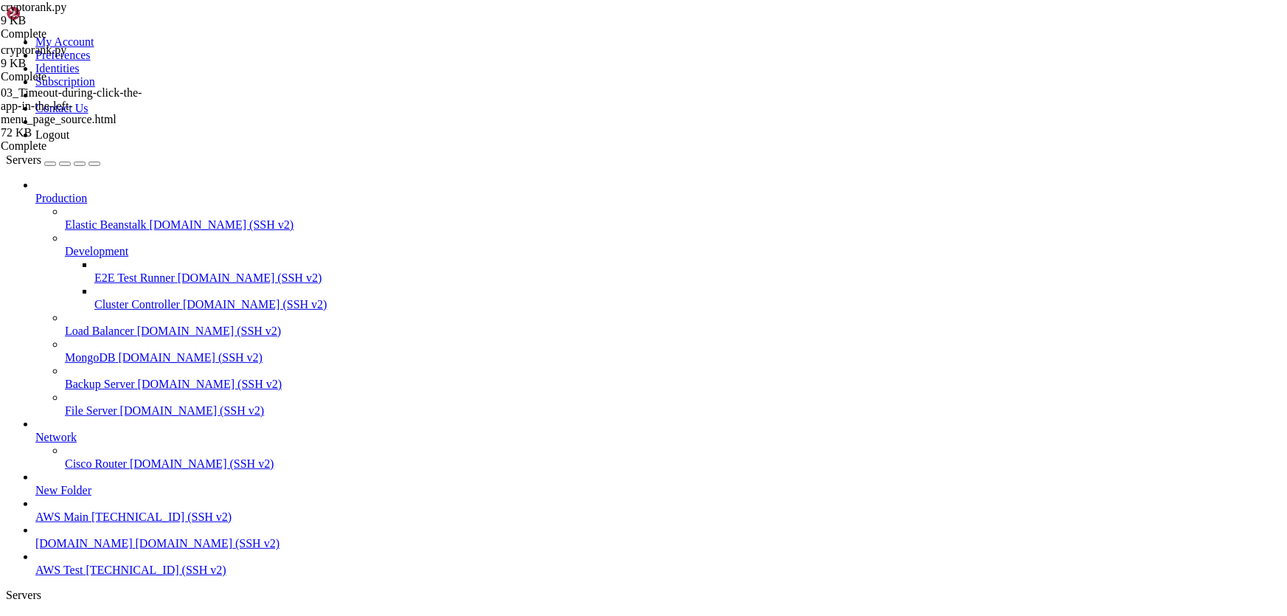
scroll to position [80, 0]
drag, startPoint x: 939, startPoint y: 384, endPoint x: 381, endPoint y: 379, distance: 557.6
type textarea "self.start_app_menu_item = "//div[contains(@class,'chat-info-container')]//span…"
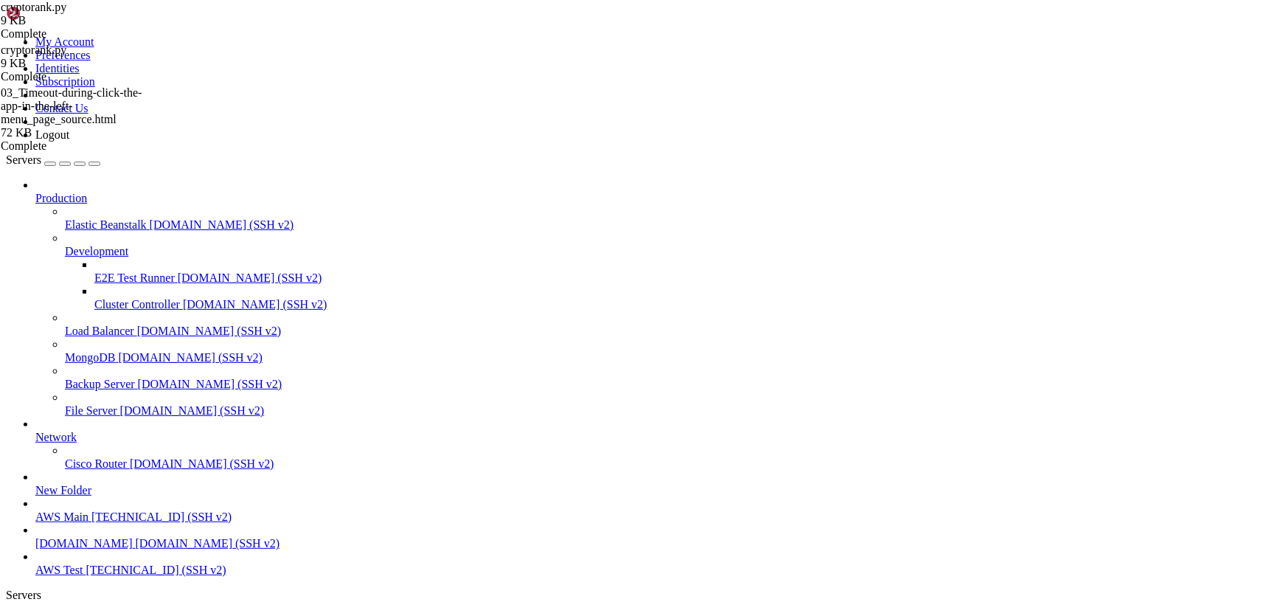
click at [83, 614] on span "AWS Test" at bounding box center [58, 620] width 47 height 13
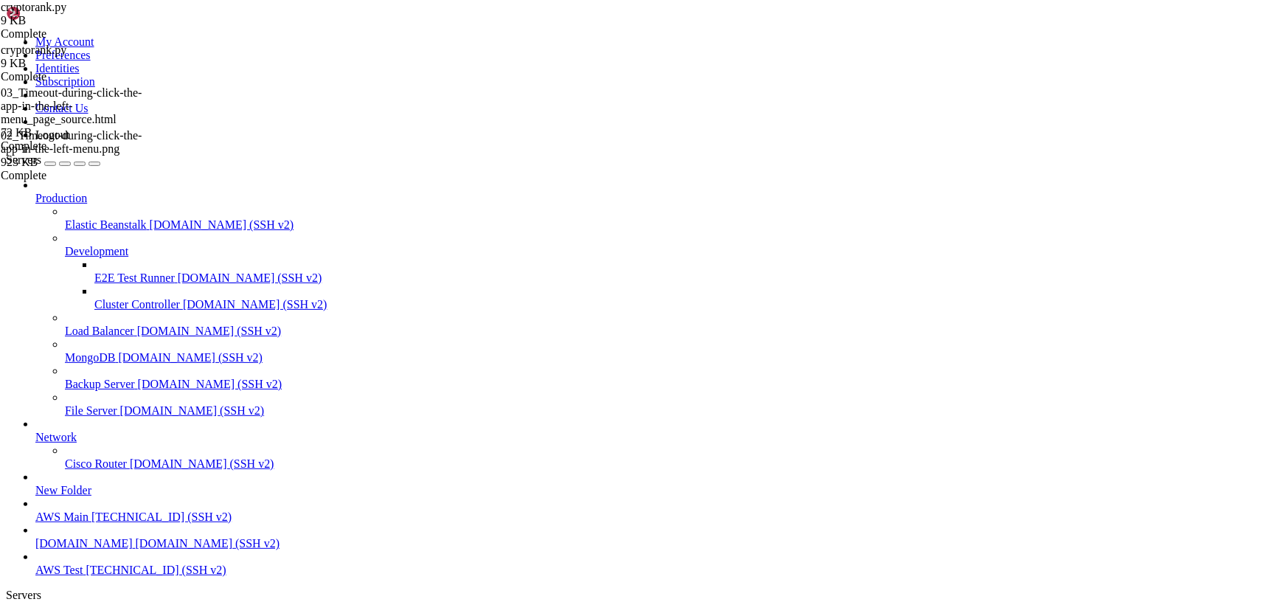
type input "/home/ubuntu/HotWalletBot/games"
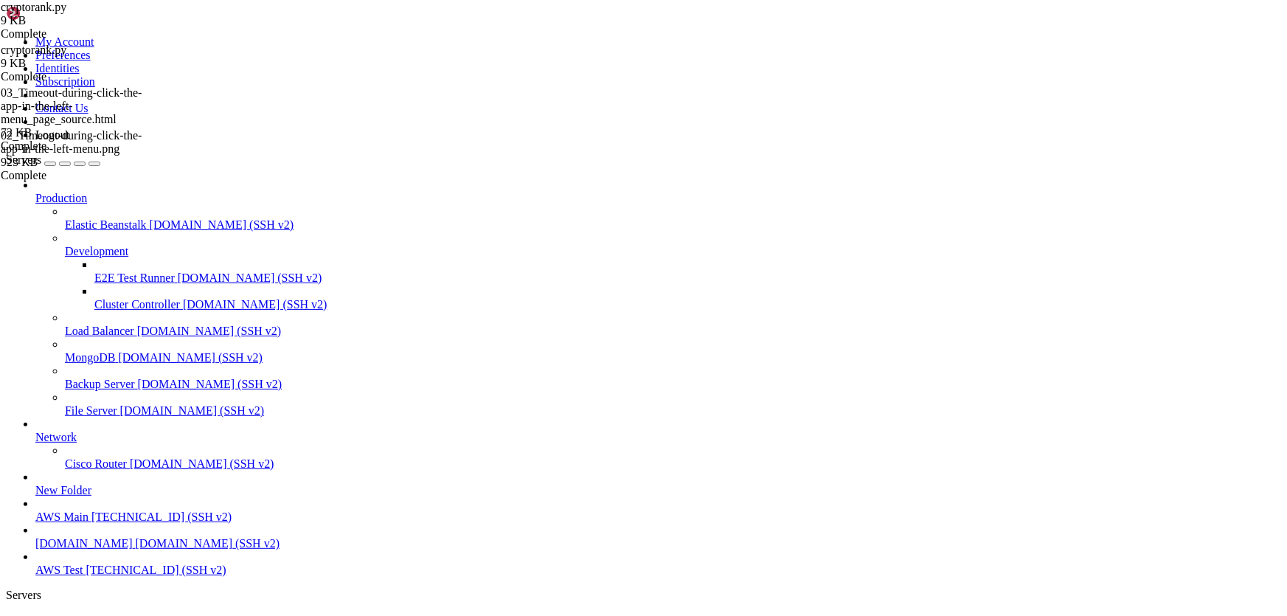
click at [83, 614] on span "AWS Test" at bounding box center [58, 620] width 47 height 13
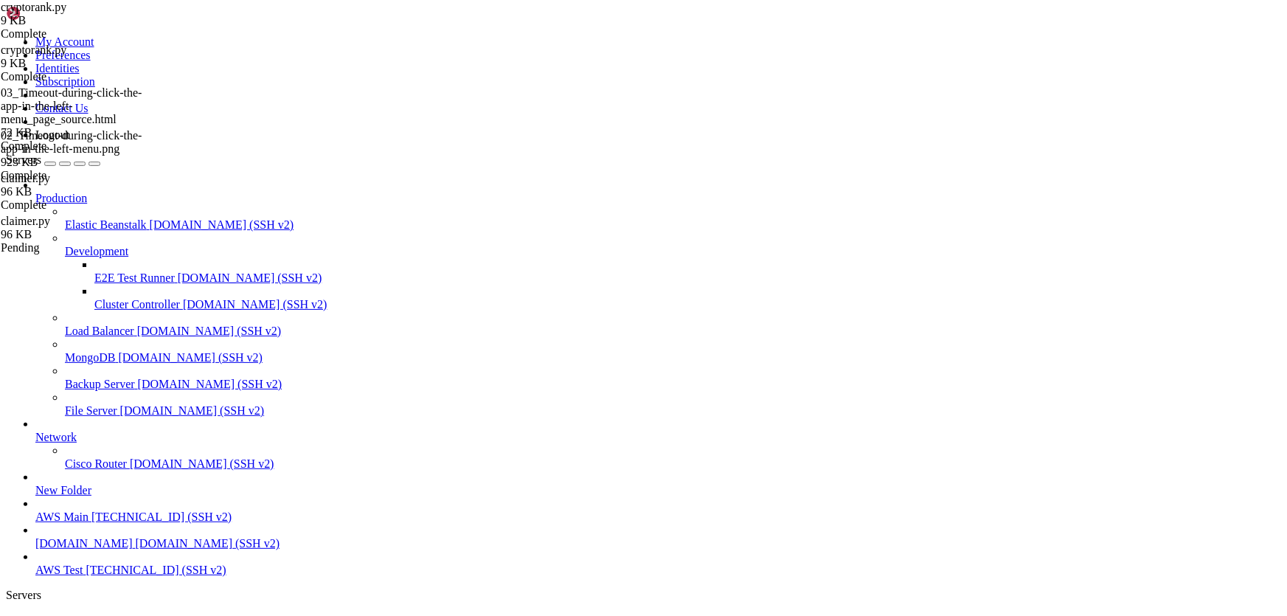
click at [83, 614] on span "AWS Test" at bounding box center [58, 620] width 47 height 13
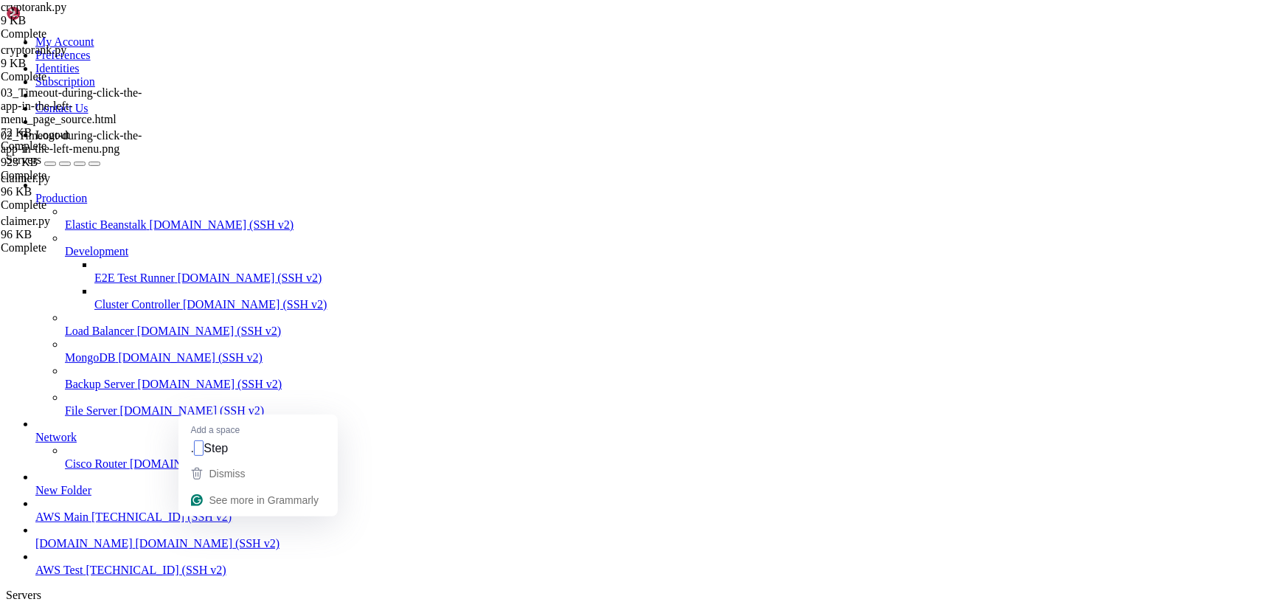
drag, startPoint x: 316, startPoint y: 1387, endPoint x: 468, endPoint y: 1387, distance: 152.7
drag, startPoint x: 439, startPoint y: 1390, endPoint x: 451, endPoint y: 1410, distance: 23.1
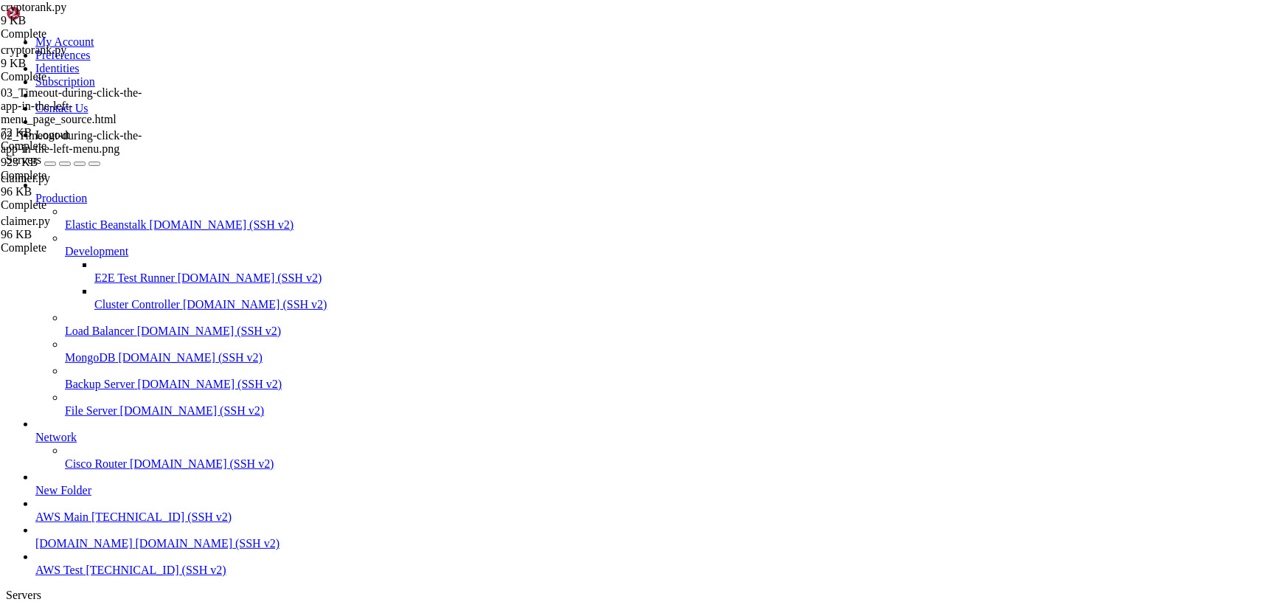
scroll to position [67887, 0]
drag, startPoint x: 592, startPoint y: 1114, endPoint x: 80, endPoint y: 1086, distance: 511.9
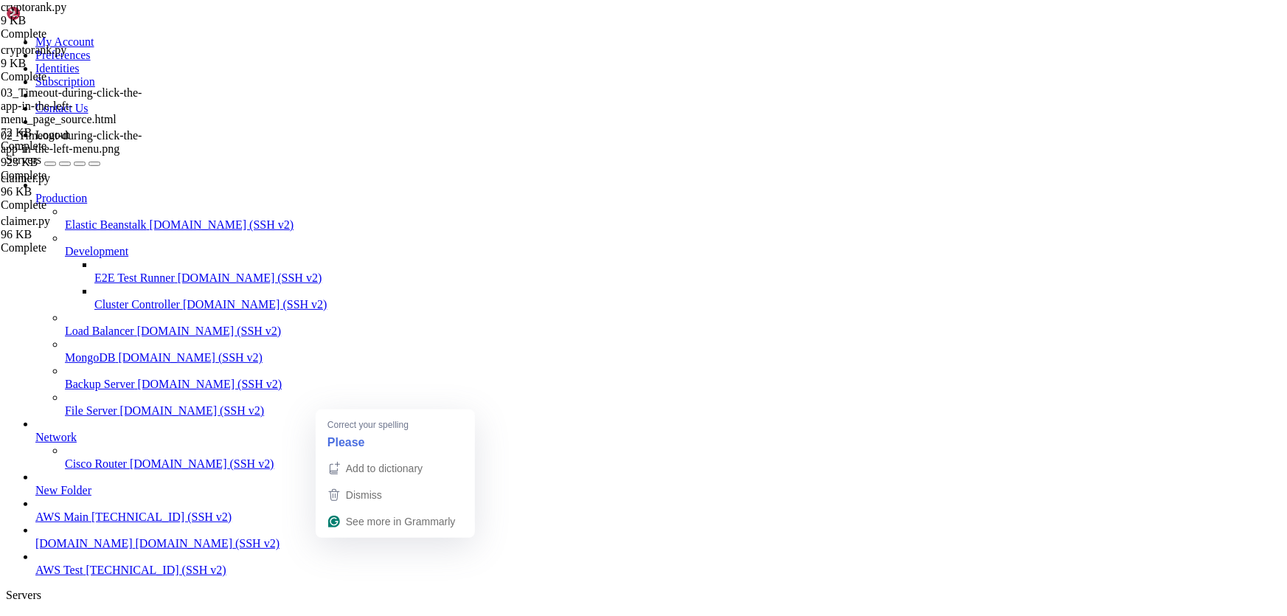
drag, startPoint x: 62, startPoint y: 1376, endPoint x: 159, endPoint y: 1376, distance: 97.4
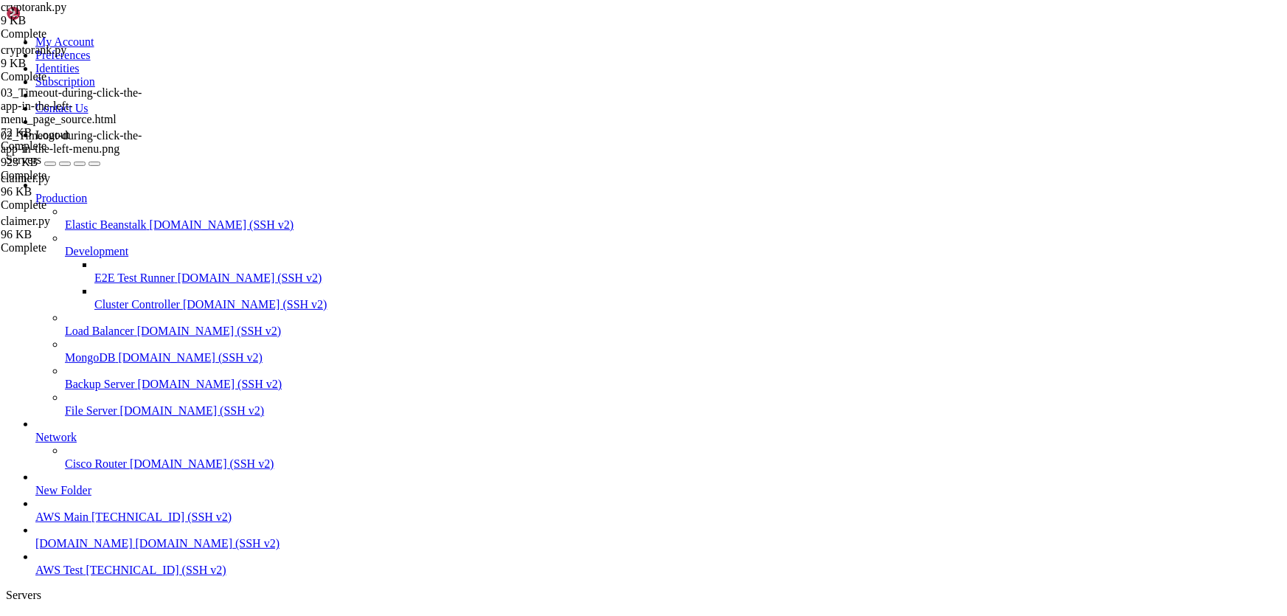
scroll to position [70433, 0]
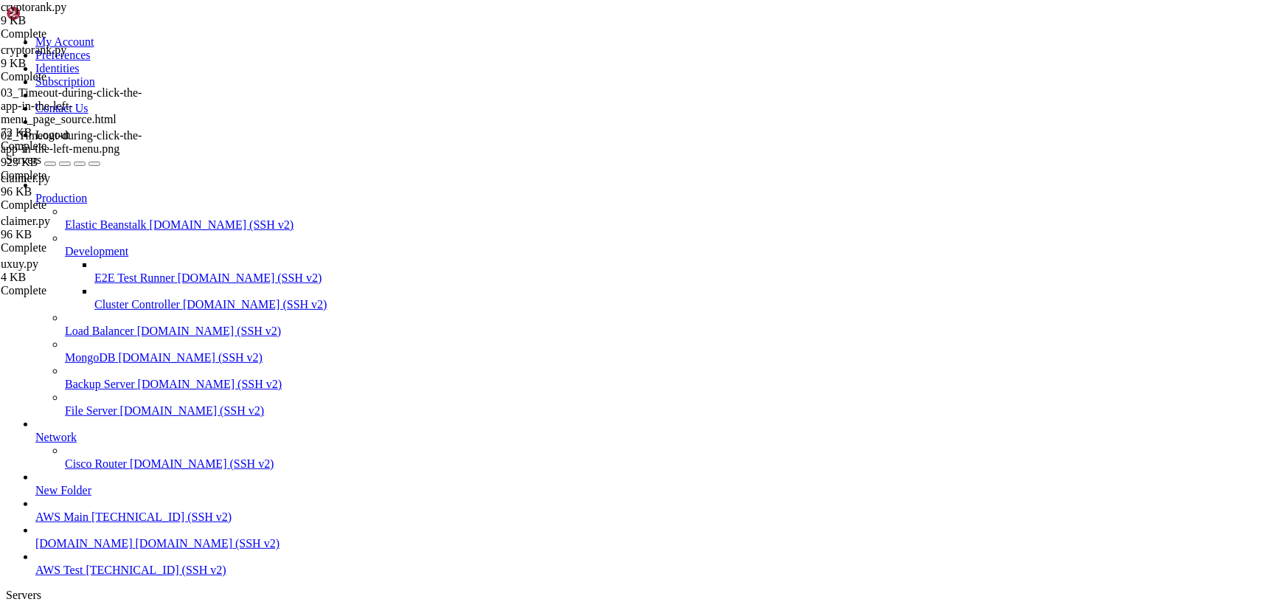
click at [241, 614] on link "AWS Test " at bounding box center [658, 627] width 1246 height 27
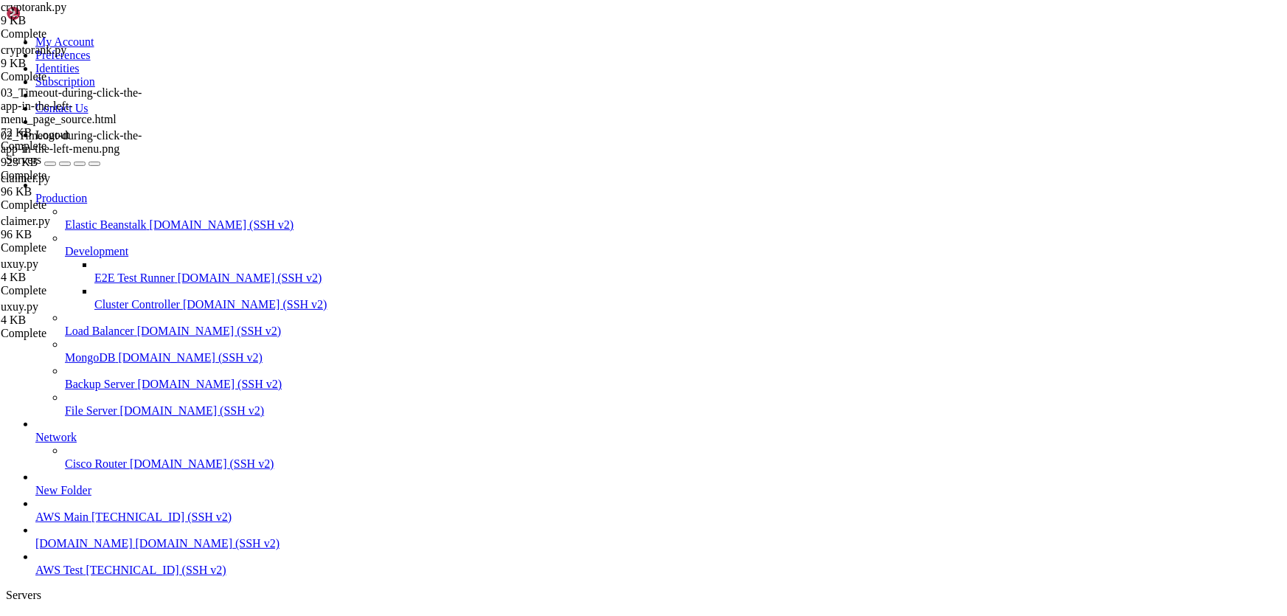
click at [83, 614] on span "AWS Test" at bounding box center [58, 620] width 47 height 13
drag, startPoint x: 316, startPoint y: 1390, endPoint x: 428, endPoint y: 1391, distance: 111.4
drag, startPoint x: 407, startPoint y: 1392, endPoint x: 387, endPoint y: 1423, distance: 36.8
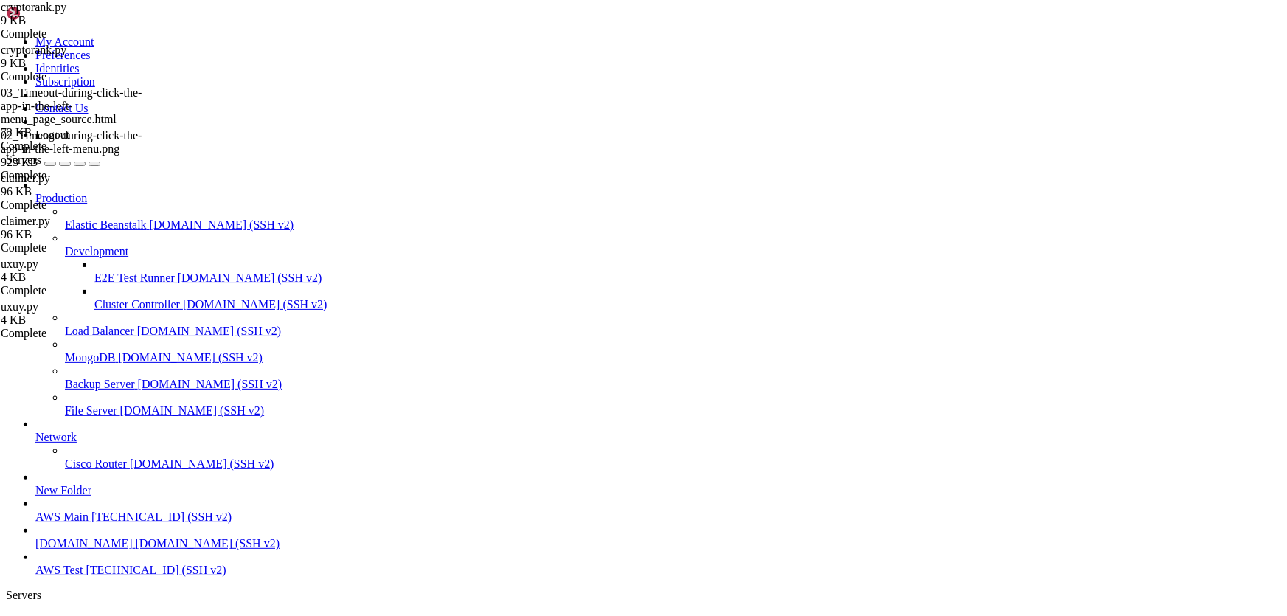
drag, startPoint x: 783, startPoint y: 1376, endPoint x: 693, endPoint y: 1316, distance: 108.4
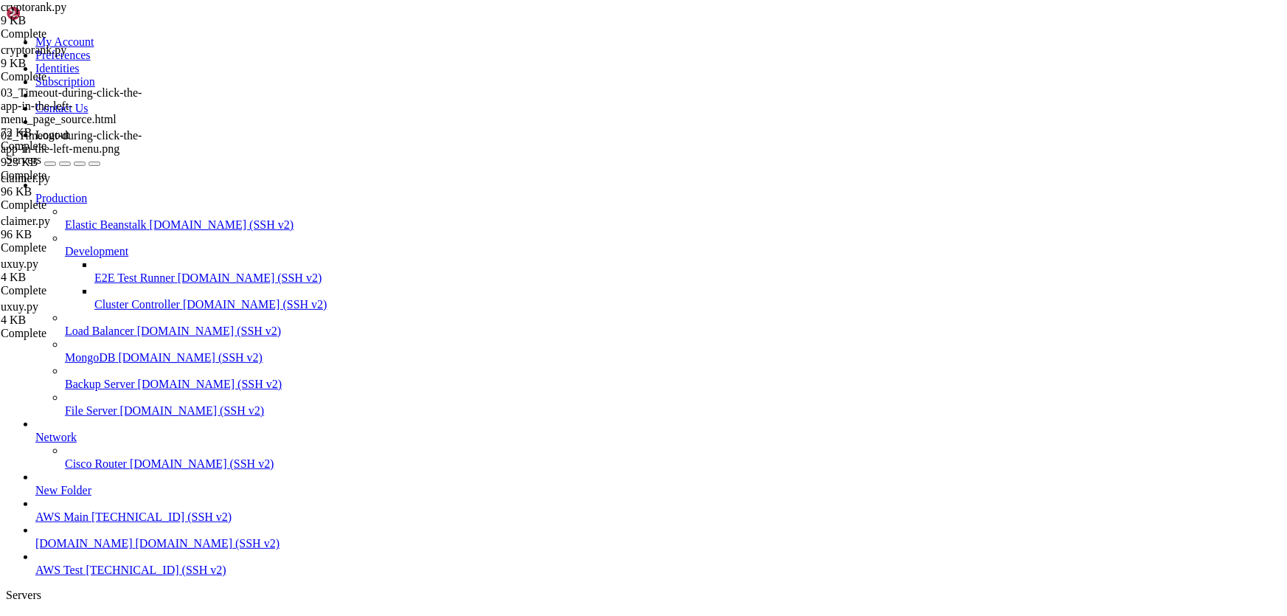
drag, startPoint x: 316, startPoint y: 1387, endPoint x: 453, endPoint y: 1385, distance: 136.5
drag, startPoint x: 434, startPoint y: 1390, endPoint x: 493, endPoint y: 1416, distance: 65.1
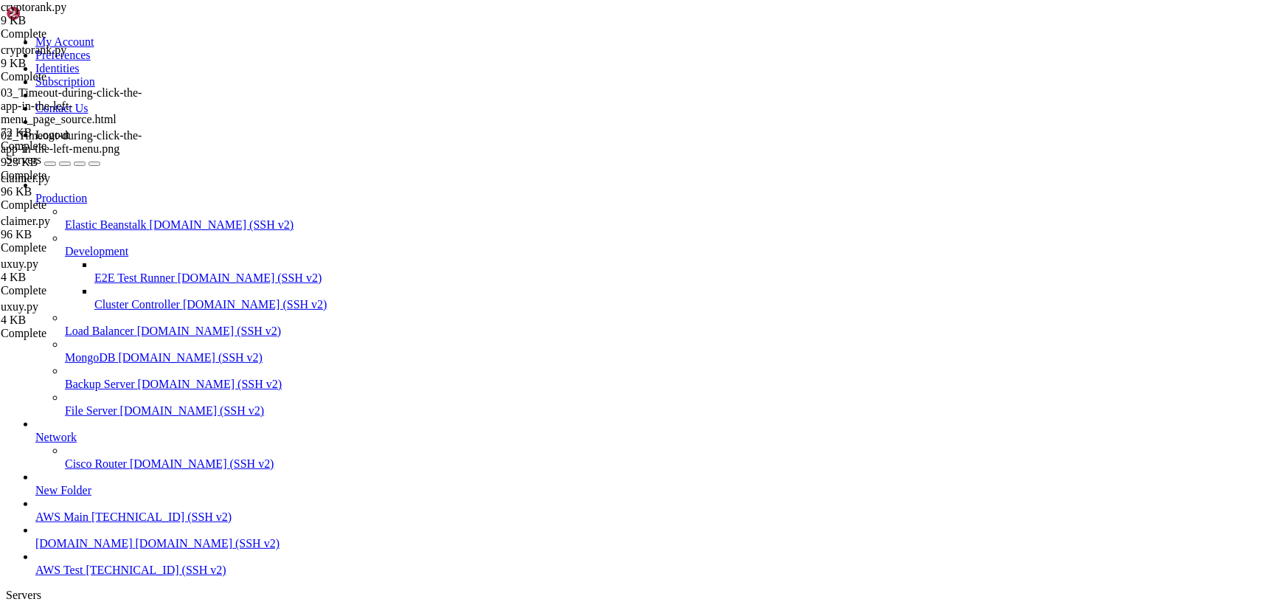
scroll to position [77304, 0]
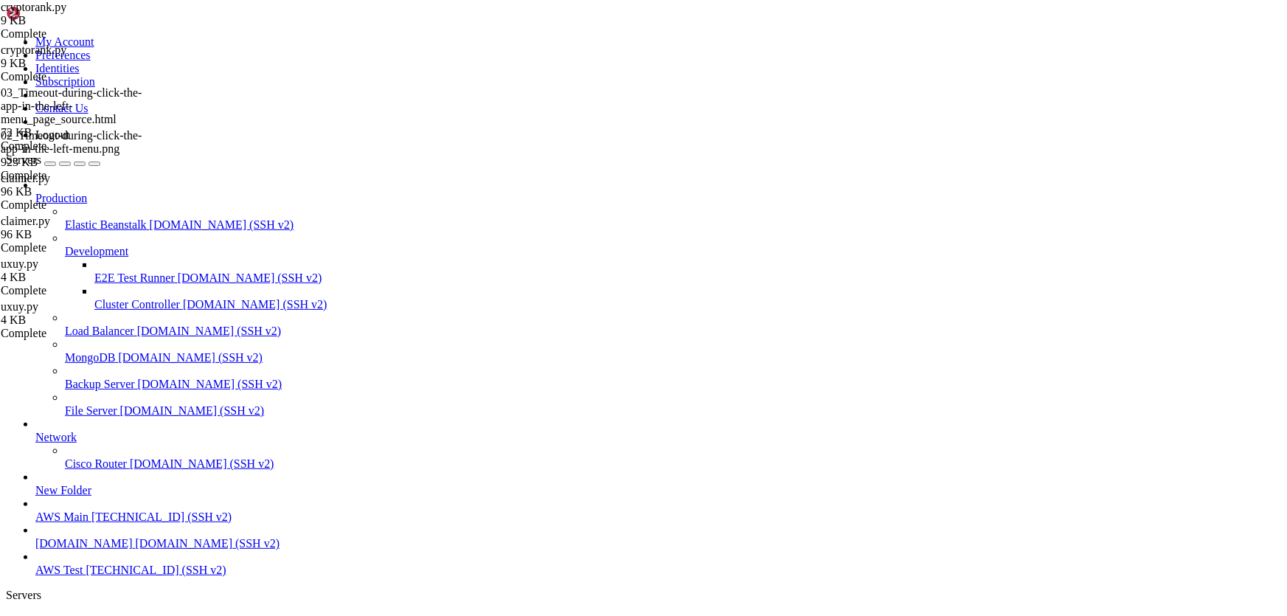
drag, startPoint x: 318, startPoint y: 1390, endPoint x: 461, endPoint y: 1390, distance: 143.1
drag, startPoint x: 443, startPoint y: 1389, endPoint x: 433, endPoint y: 1404, distance: 17.6
